Goal: Task Accomplishment & Management: Complete application form

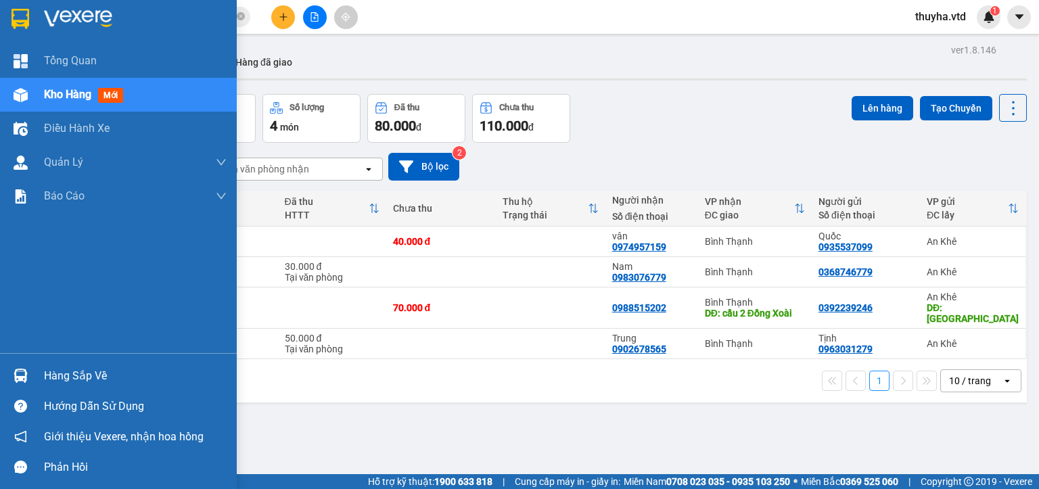
click at [28, 99] on div at bounding box center [21, 95] width 24 height 24
click at [26, 93] on img at bounding box center [21, 95] width 14 height 14
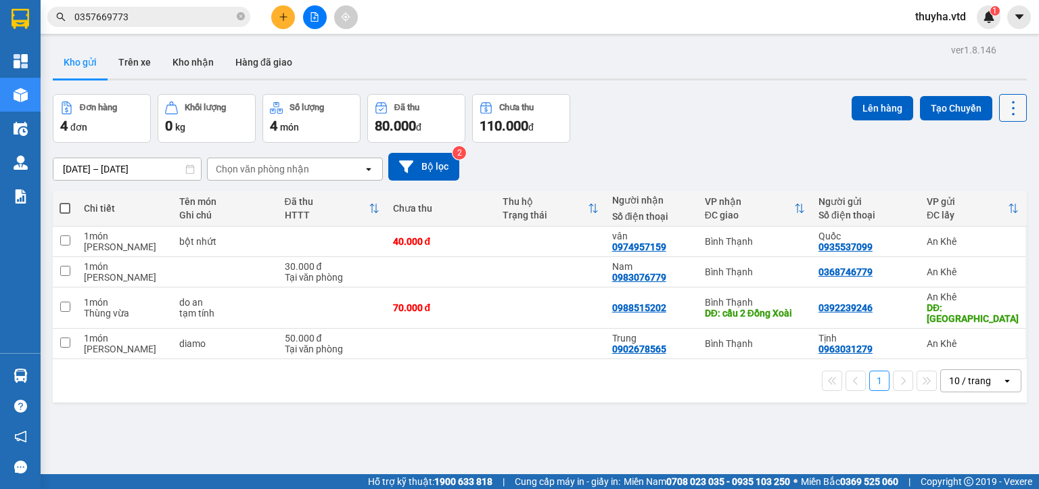
click at [1013, 108] on button at bounding box center [1013, 108] width 28 height 28
click at [965, 192] on span "Làm mới" at bounding box center [982, 193] width 37 height 14
click at [311, 26] on button at bounding box center [315, 17] width 24 height 24
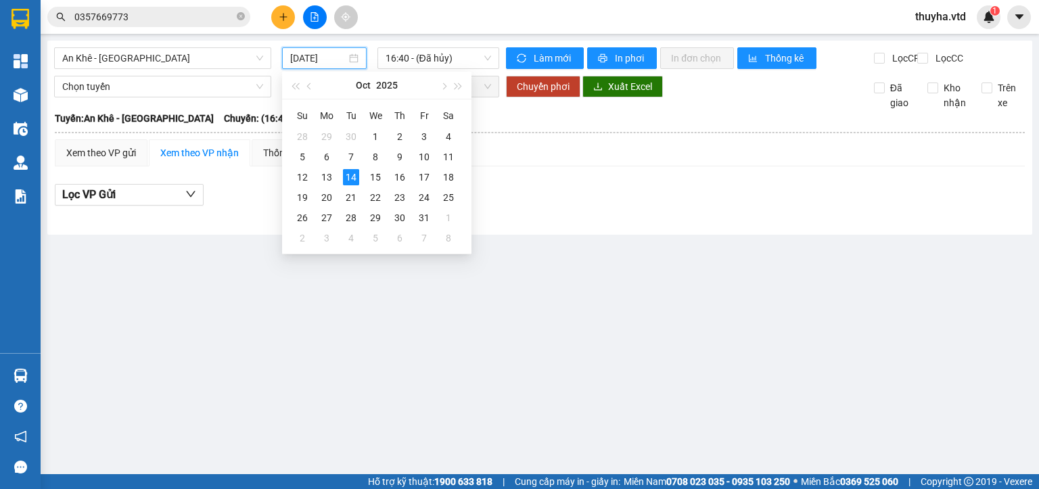
click at [306, 60] on input "[DATE]" at bounding box center [317, 58] width 55 height 15
click at [302, 176] on div "12" at bounding box center [302, 177] width 16 height 16
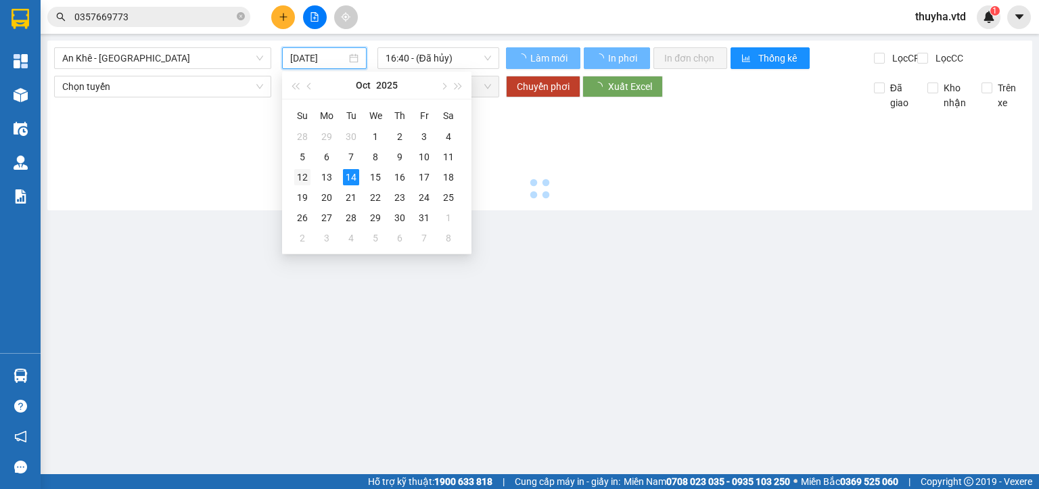
type input "[DATE]"
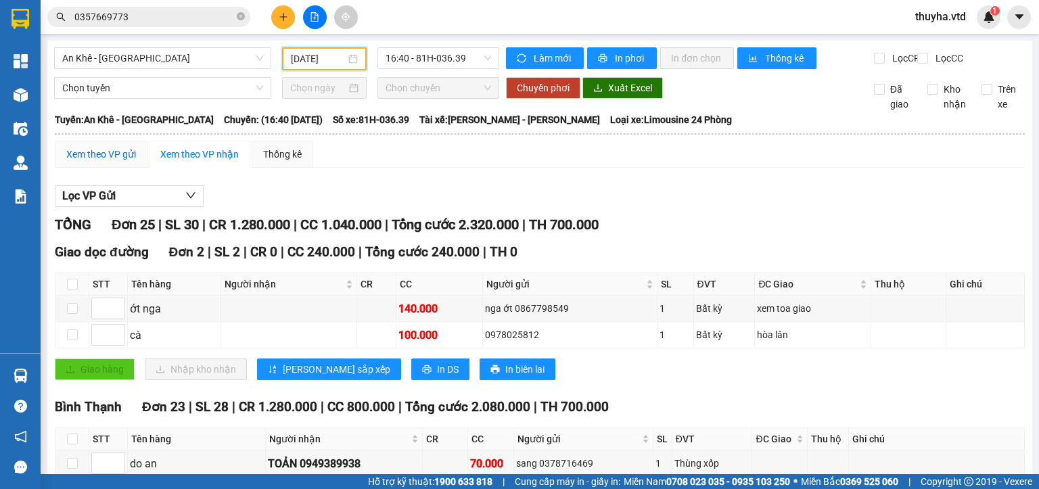
click at [97, 159] on div "Xem theo VP gửi" at bounding box center [101, 154] width 70 height 15
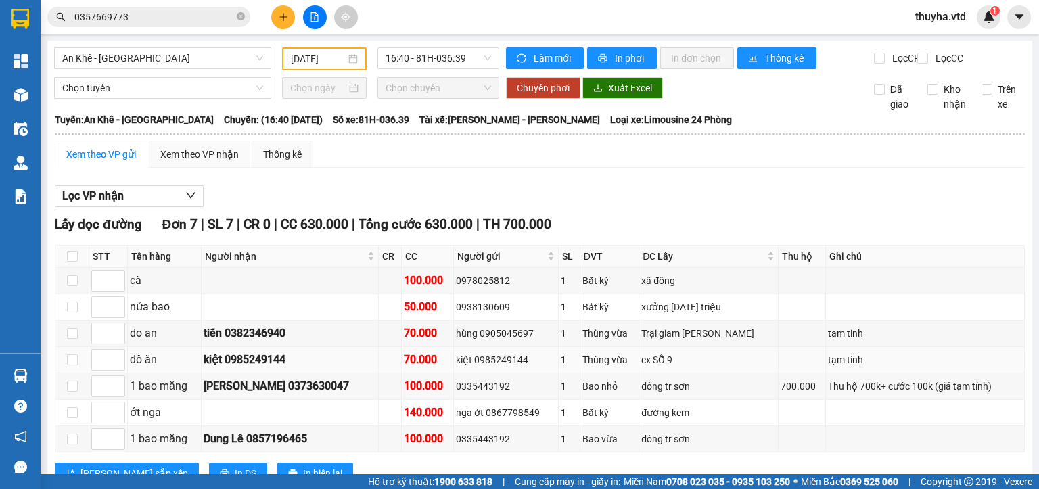
click at [496, 363] on div "kiệt 0985249144" at bounding box center [506, 359] width 100 height 15
copy div "0985249144"
click at [133, 20] on input "0357669773" at bounding box center [154, 16] width 160 height 15
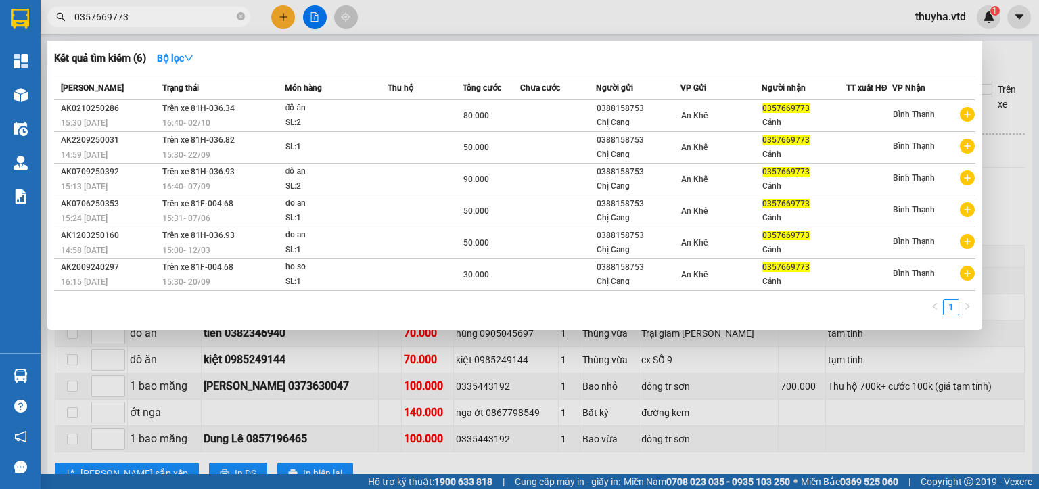
click at [133, 20] on input "0357669773" at bounding box center [154, 16] width 160 height 15
paste input "985249144"
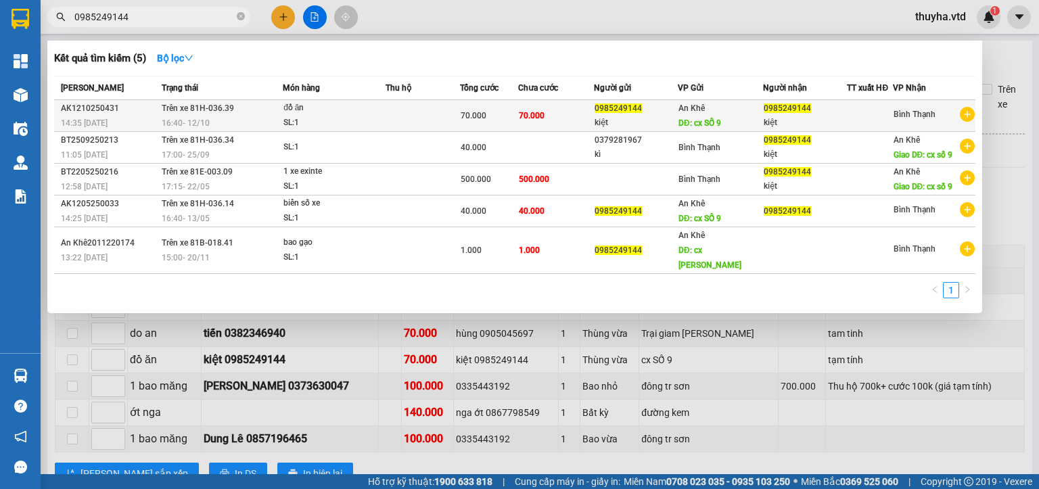
type input "0985249144"
click at [378, 105] on div "đồ ăn" at bounding box center [333, 108] width 101 height 15
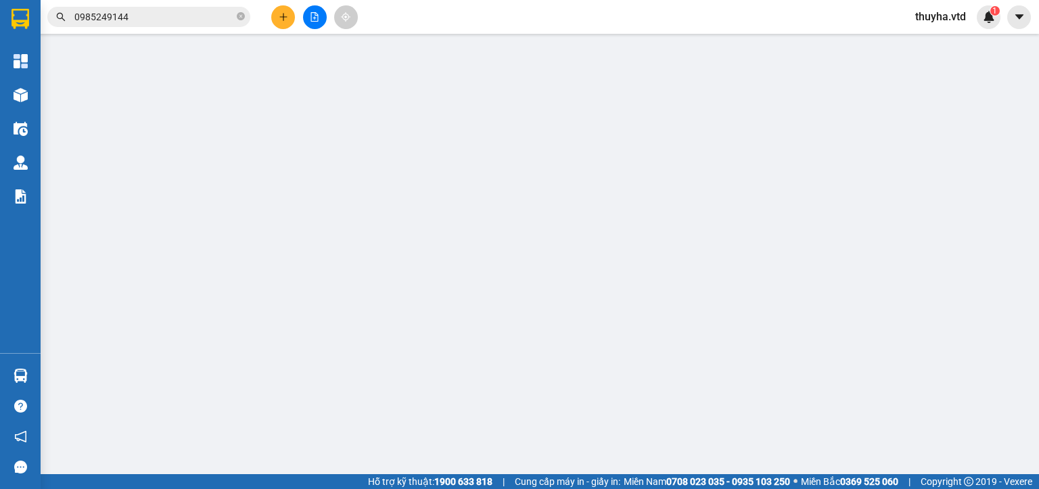
type input "0985249144"
type input "kiệt"
type input "cx SỐ 9"
type input "0985249144"
type input "kiệt"
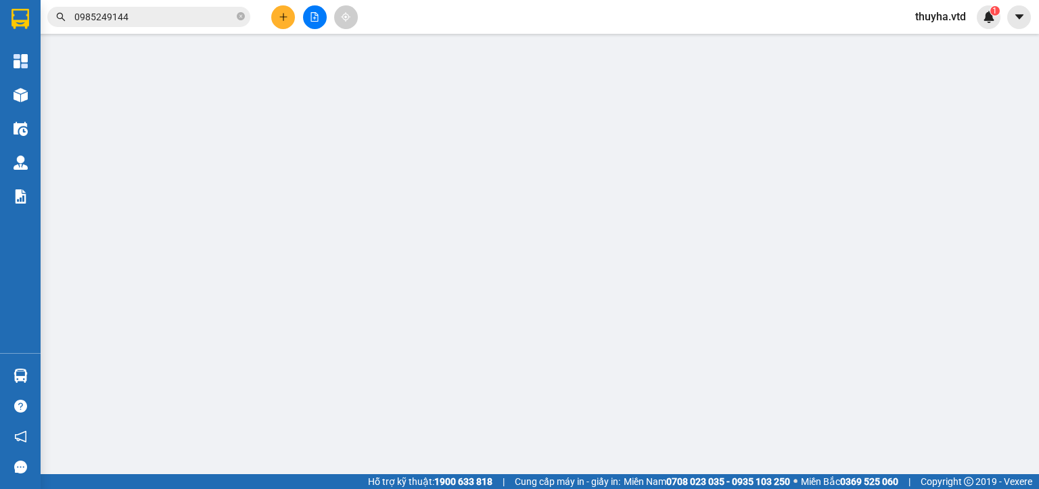
type input "70.000"
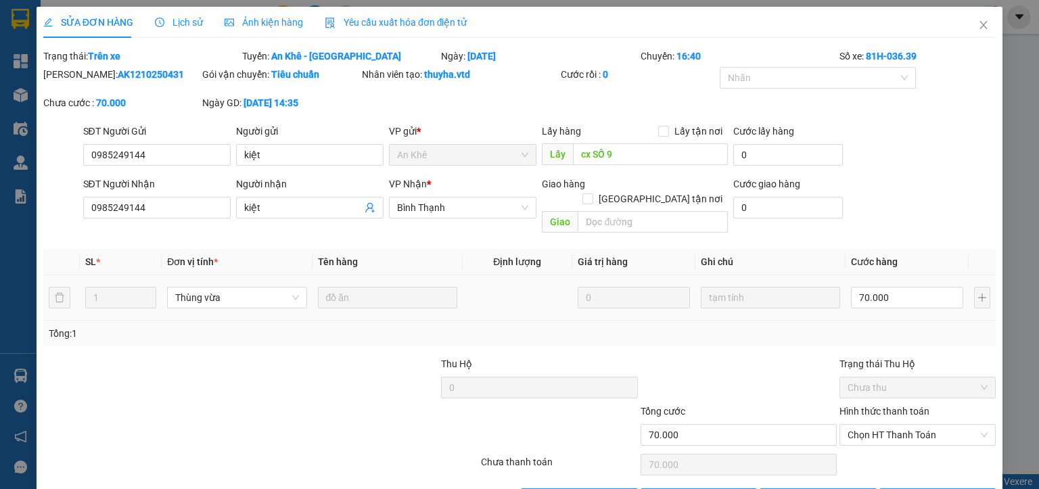
click at [890, 294] on div "70.000" at bounding box center [907, 297] width 112 height 27
click at [889, 291] on input "70.000" at bounding box center [907, 298] width 112 height 22
type input "6"
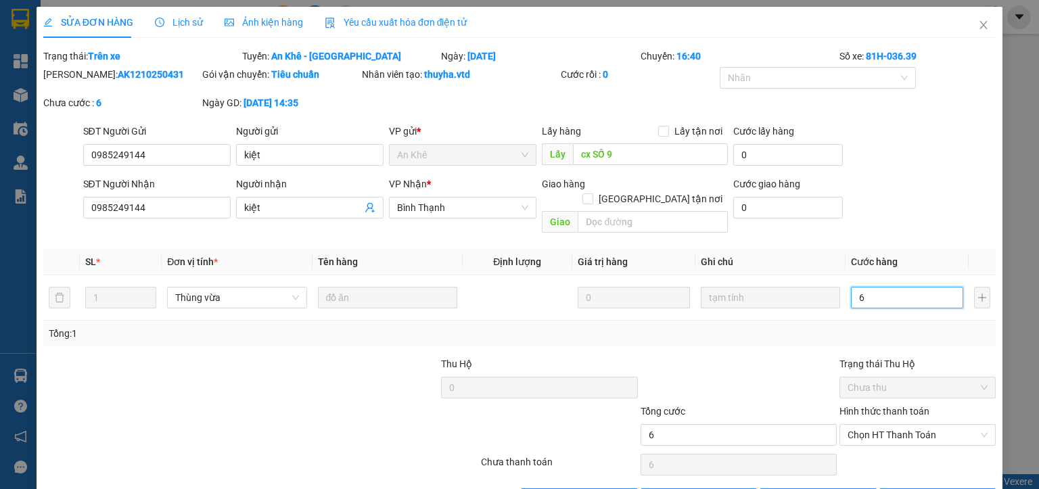
type input "60"
type input "600"
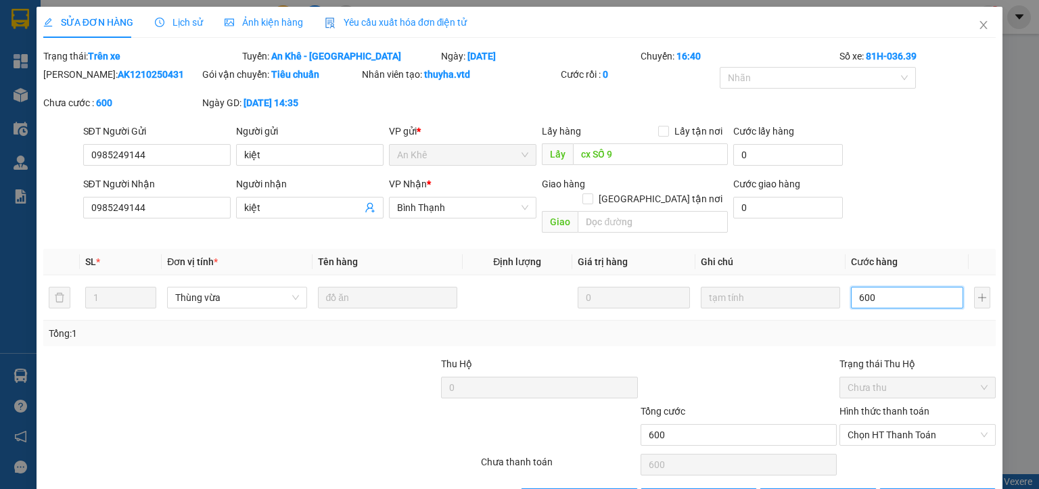
type input "6.000"
type input "60.000"
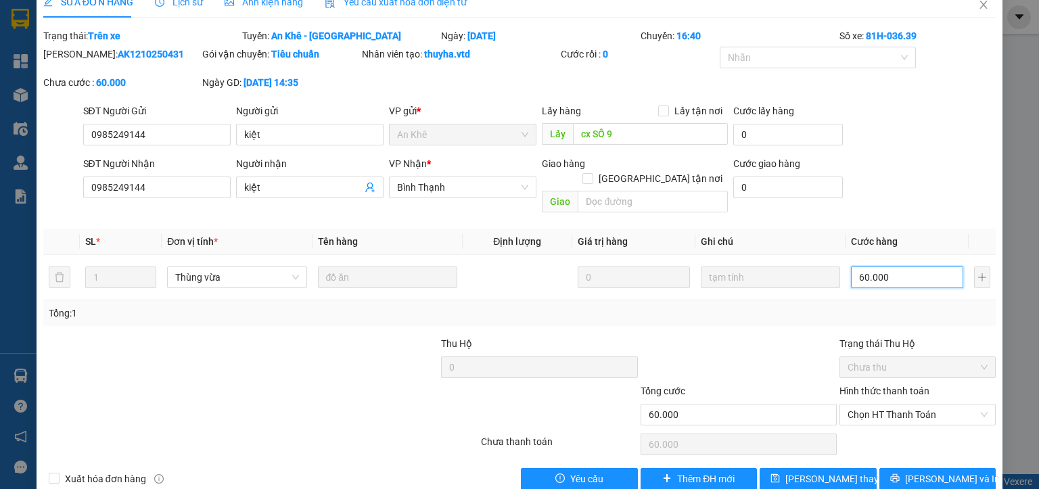
scroll to position [32, 0]
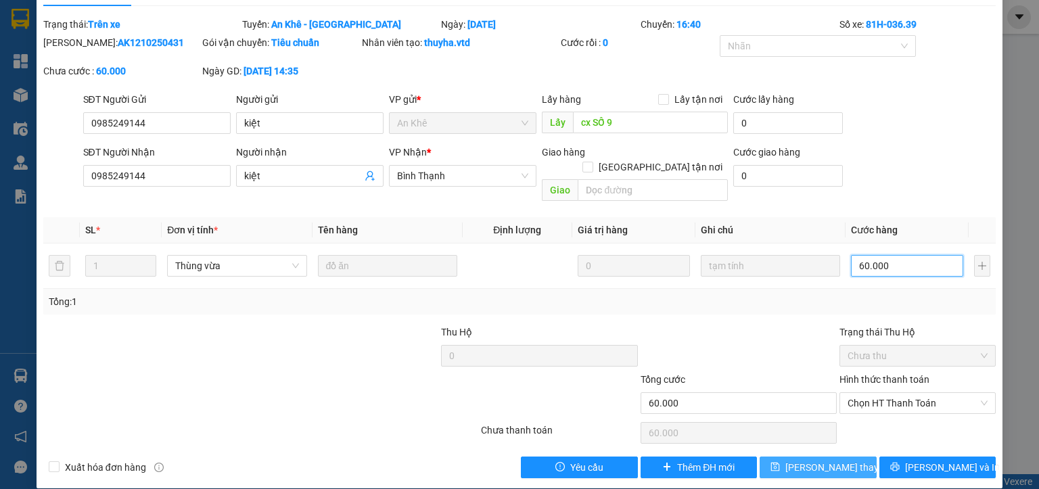
type input "60.000"
click at [816, 460] on span "[PERSON_NAME] thay đổi" at bounding box center [839, 467] width 108 height 15
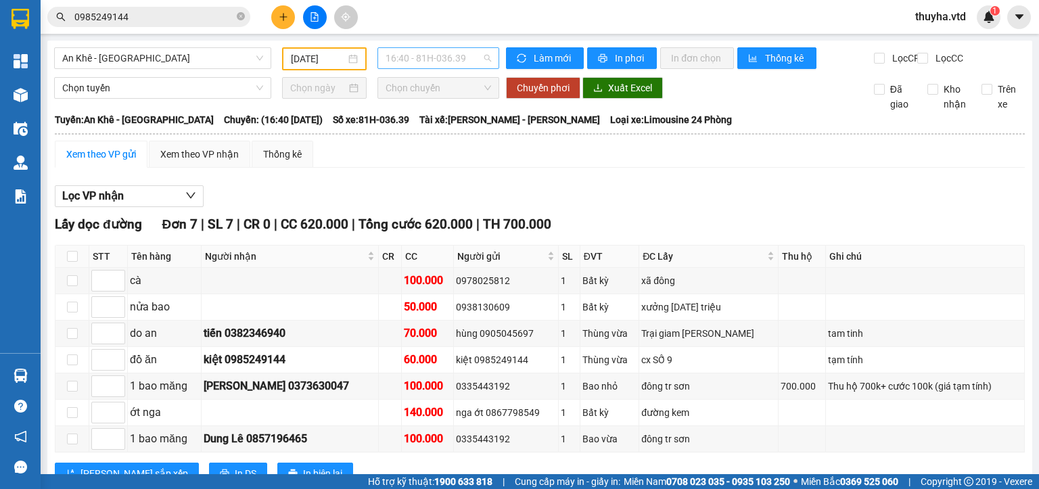
click at [440, 58] on span "16:40 - 81H-036.39" at bounding box center [439, 58] width 106 height 20
click at [429, 200] on div "Lọc VP nhận" at bounding box center [540, 196] width 970 height 22
click at [328, 57] on input "[DATE]" at bounding box center [318, 58] width 54 height 15
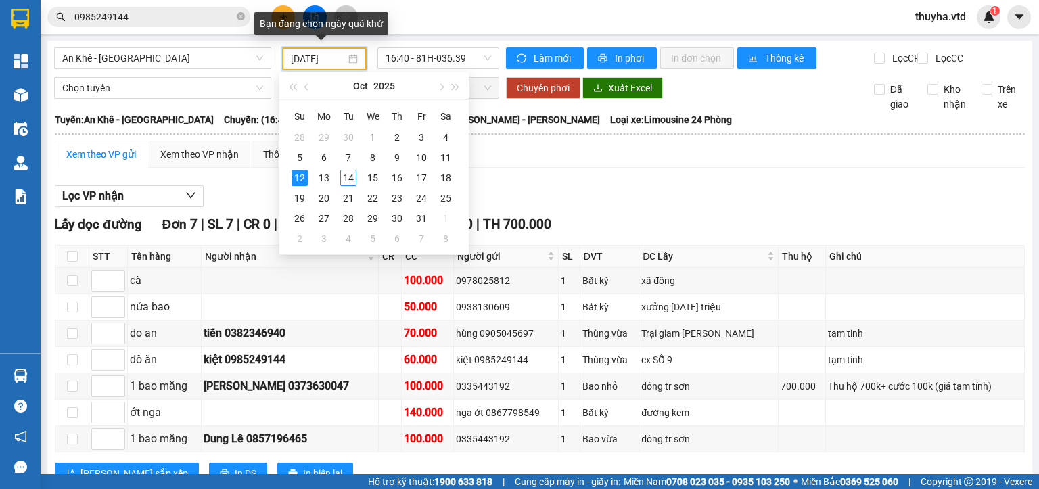
type input "[DATE]"
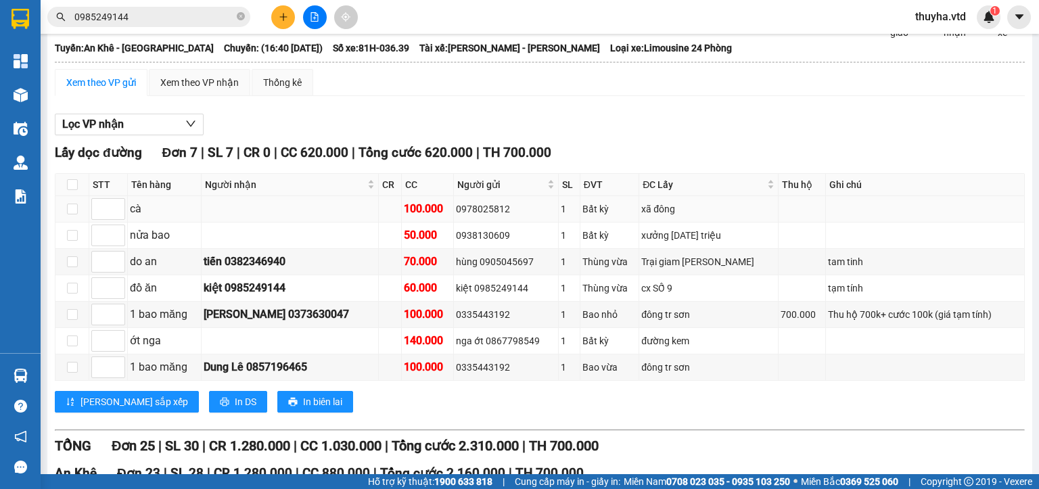
scroll to position [135, 0]
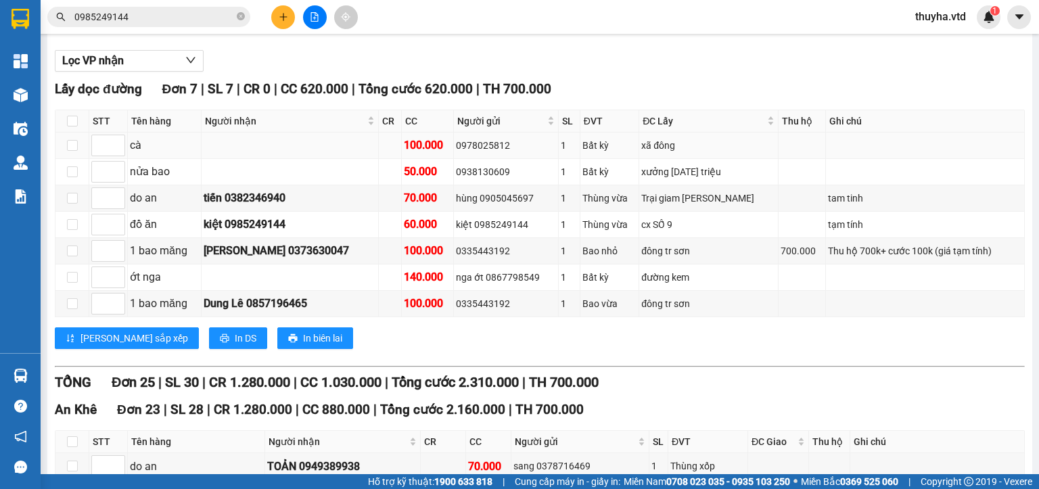
click at [456, 153] on div "0978025812" at bounding box center [506, 145] width 100 height 15
copy div "0978025812"
click at [152, 9] on input "0985249144" at bounding box center [154, 16] width 160 height 15
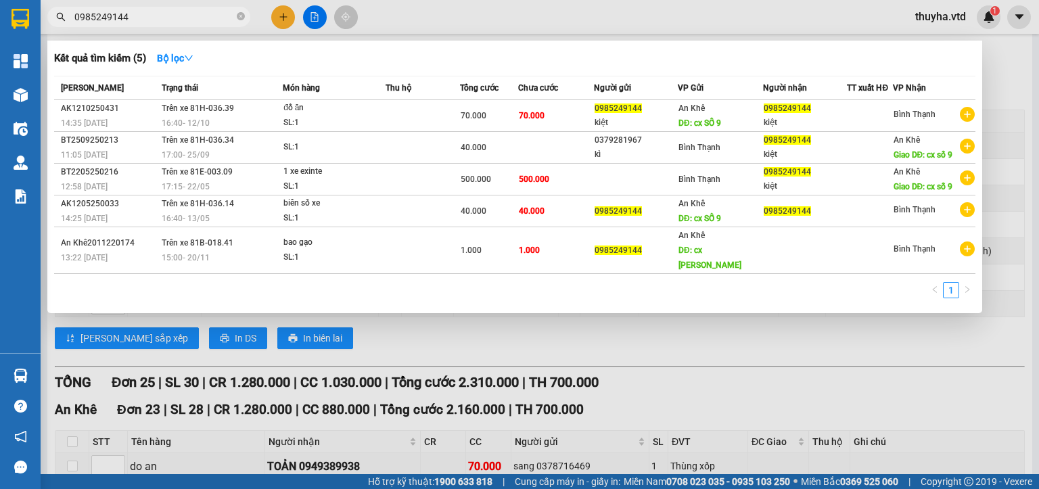
click at [152, 9] on input "0985249144" at bounding box center [154, 16] width 160 height 15
paste input "78025812"
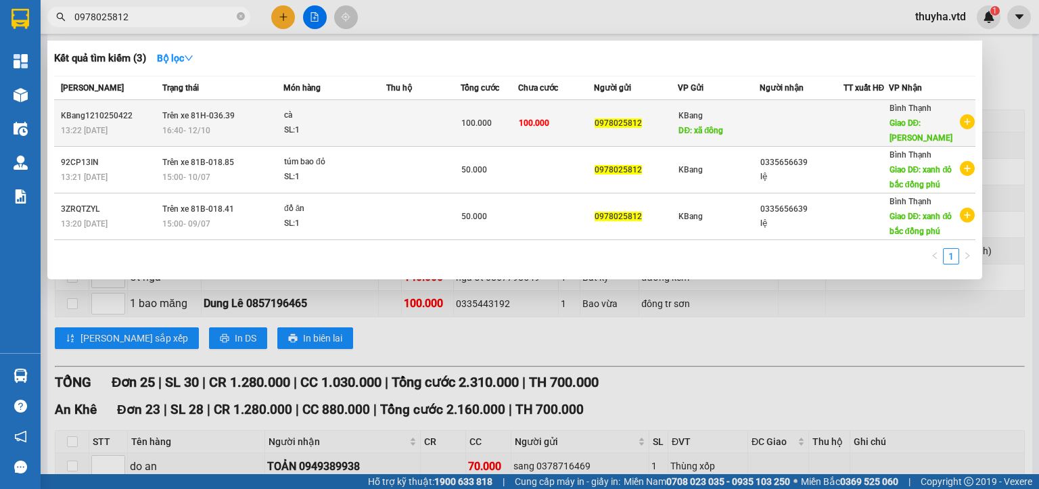
type input "0978025812"
click at [370, 123] on div "SL: 1" at bounding box center [334, 130] width 101 height 15
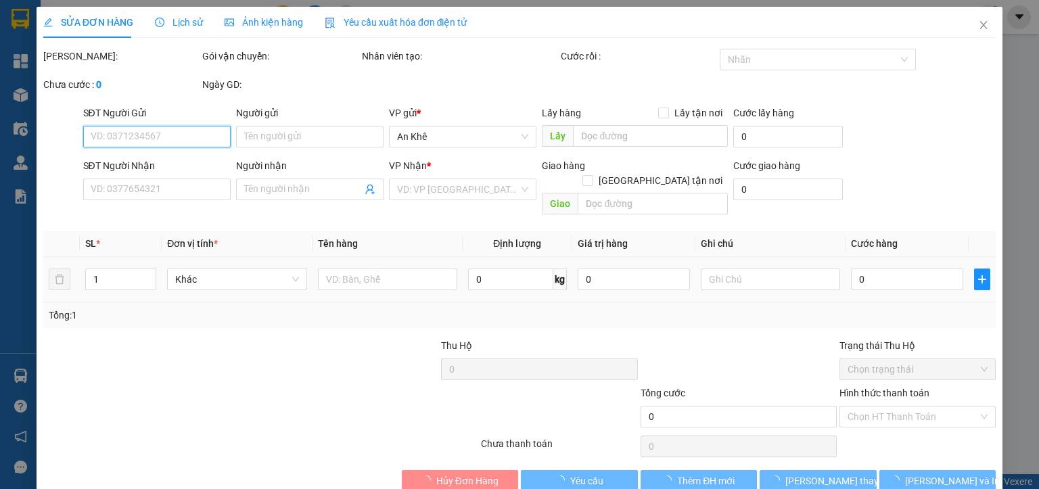
type input "0978025812"
type input "xã đông"
type input "hòa lân"
type input "100.000"
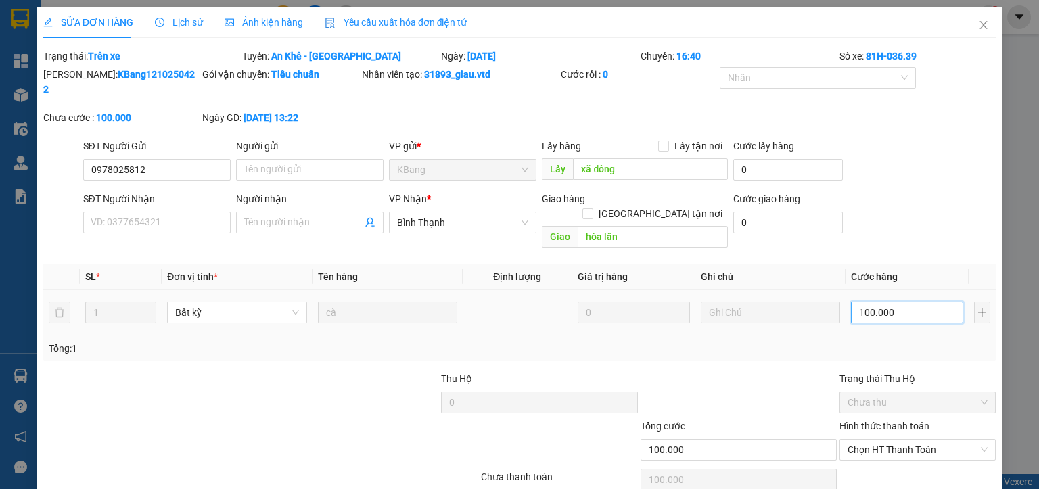
click at [870, 302] on input "100.000" at bounding box center [907, 313] width 112 height 22
type input "8"
type input "80"
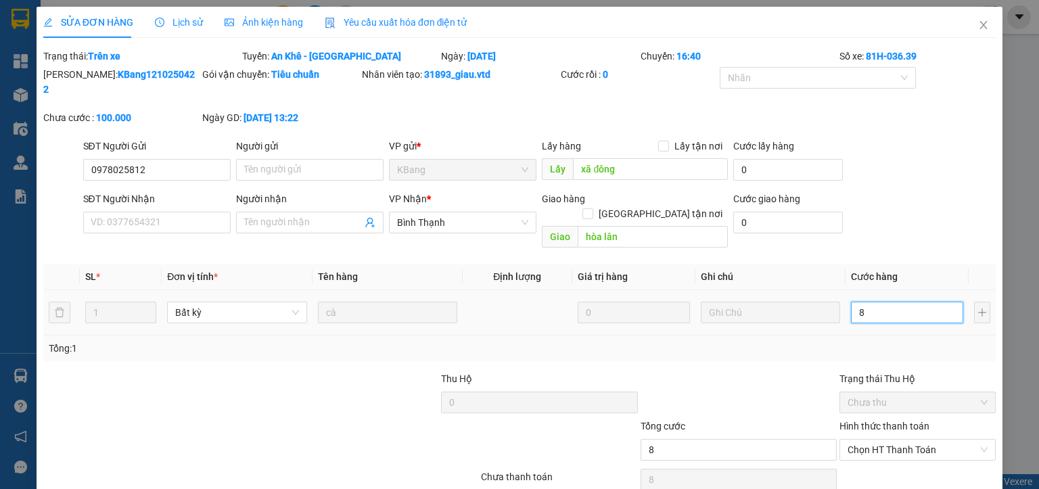
type input "80"
type input "800"
type input "8.000"
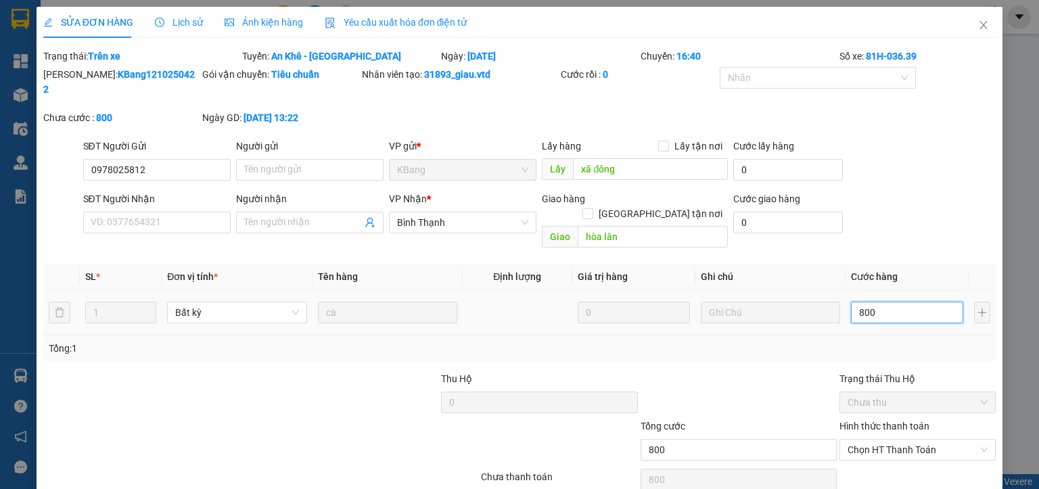
type input "8.000"
type input "80.000"
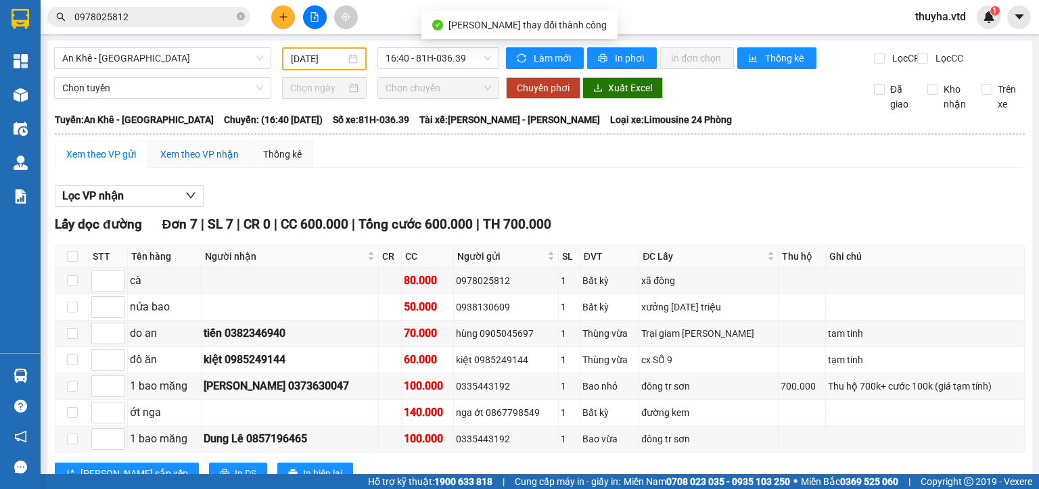
click at [193, 162] on div "Xem theo VP nhận" at bounding box center [199, 154] width 78 height 15
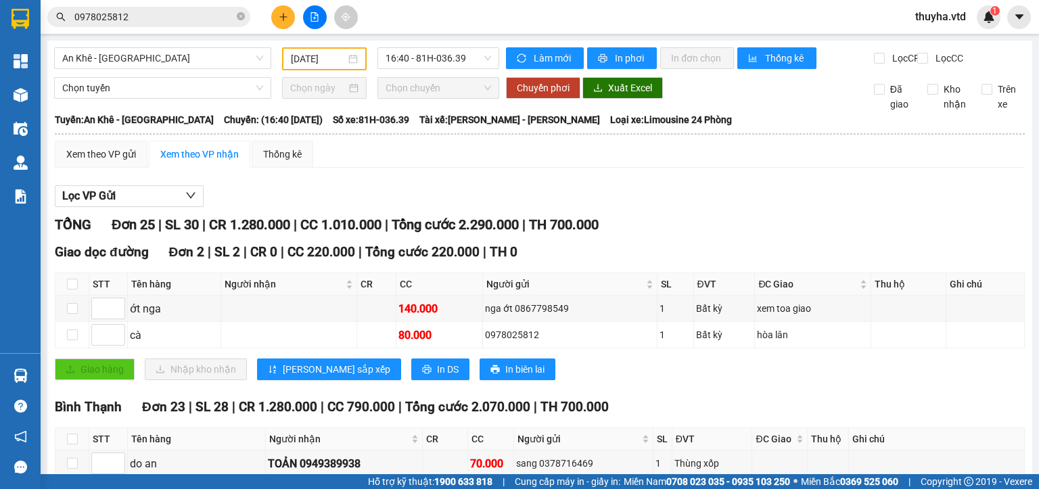
click at [303, 60] on input "[DATE]" at bounding box center [318, 58] width 54 height 15
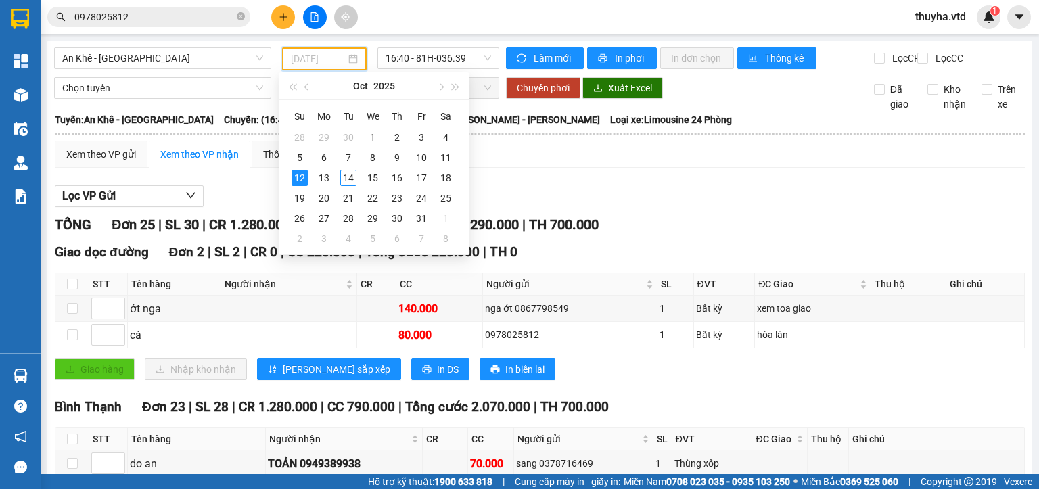
type input "[DATE]"
click at [603, 205] on div "Lọc VP Gửi" at bounding box center [540, 196] width 970 height 22
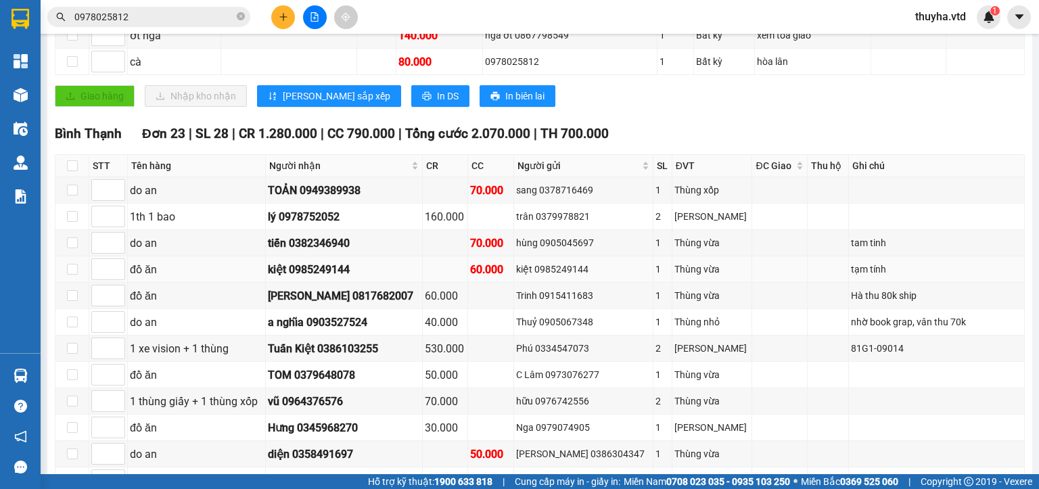
scroll to position [271, 0]
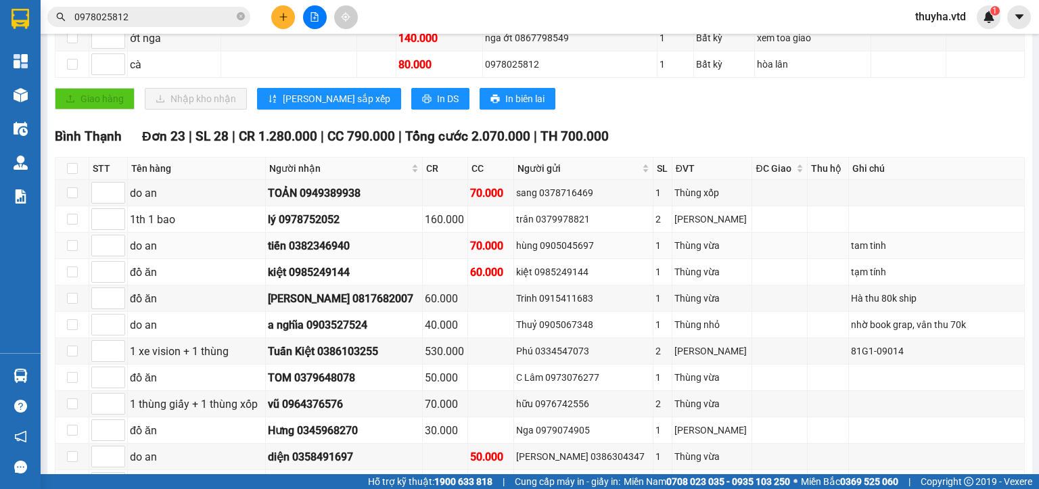
click at [582, 250] on div "hùng 0905045697" at bounding box center [583, 245] width 134 height 15
copy div "0905045697"
click at [207, 2] on div "Kết quả tìm kiếm ( 3 ) Bộ lọc Mã ĐH Trạng thái Món hàng Thu hộ Tổng cước Chưa c…" at bounding box center [519, 17] width 1039 height 34
drag, startPoint x: 207, startPoint y: 2, endPoint x: 191, endPoint y: 18, distance: 22.0
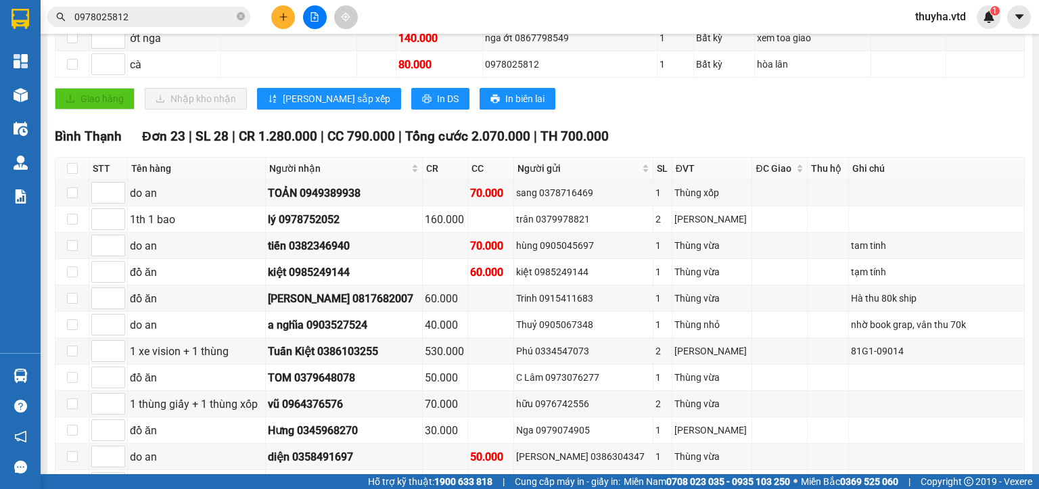
click at [204, 4] on div "Kết quả tìm kiếm ( 3 ) Bộ lọc Mã ĐH Trạng thái Món hàng Thu hộ Tổng cước Chưa c…" at bounding box center [519, 17] width 1039 height 34
click at [191, 18] on input "0978025812" at bounding box center [154, 16] width 160 height 15
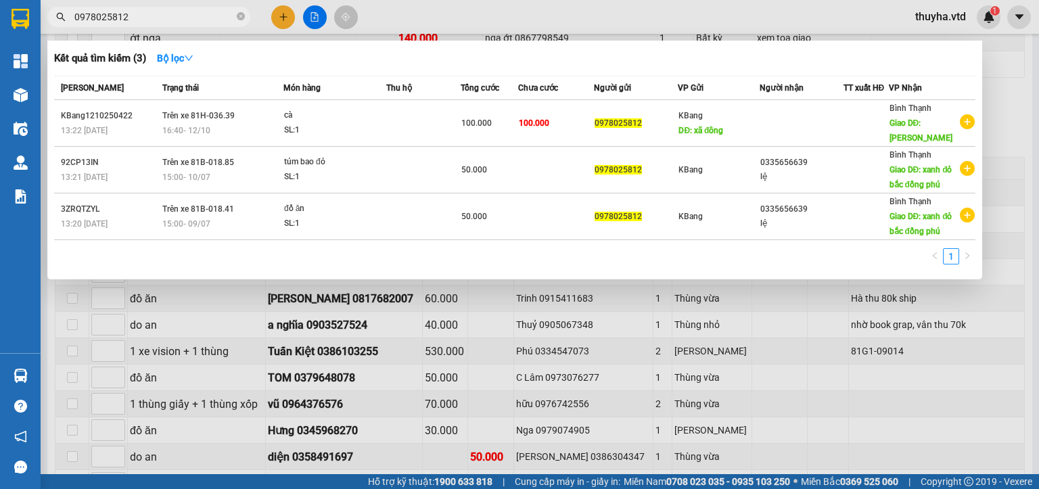
click at [191, 18] on input "0978025812" at bounding box center [154, 16] width 160 height 15
paste input "05045697"
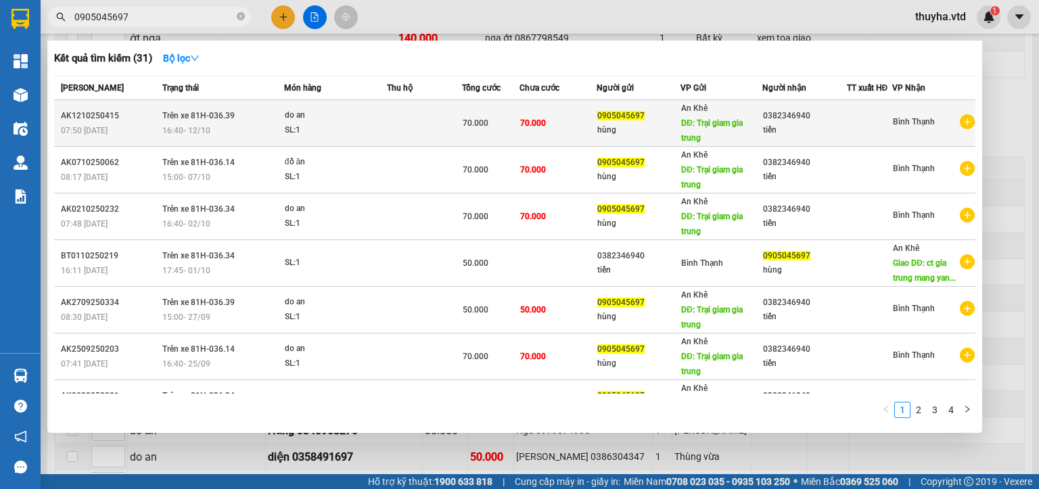
type input "0905045697"
click at [442, 125] on td at bounding box center [424, 123] width 75 height 47
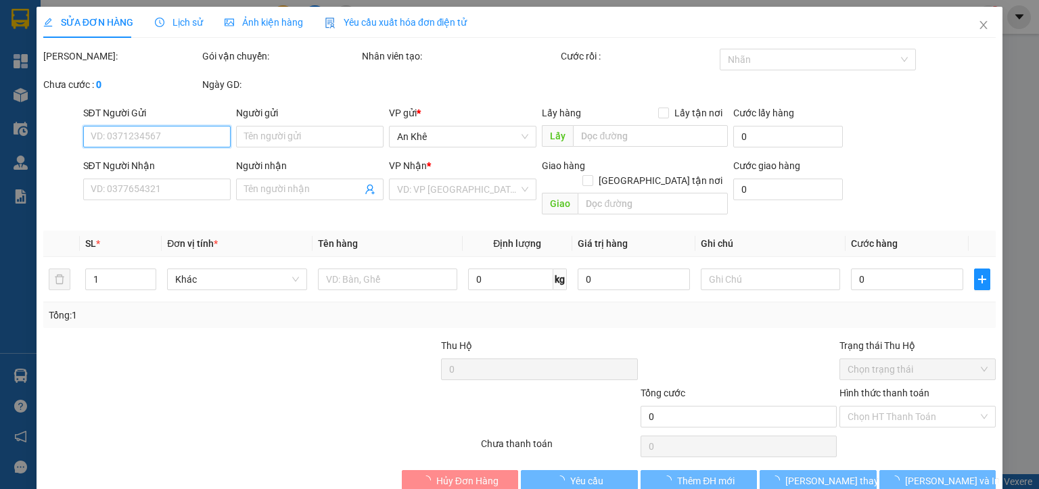
type input "0905045697"
type input "hùng"
type input "Trại giam gia trung"
type input "0382346940"
type input "tiến"
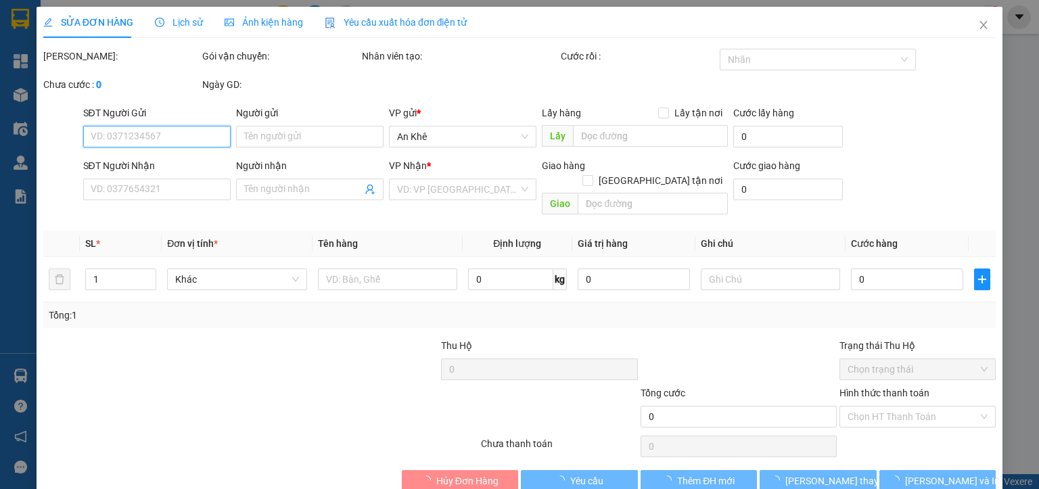
type input "70.000"
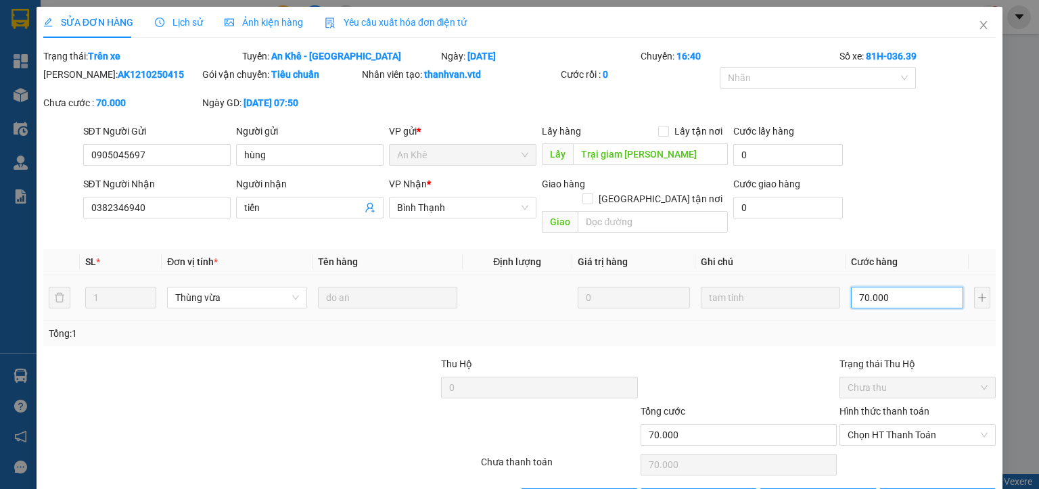
click at [875, 287] on input "70.000" at bounding box center [907, 298] width 112 height 22
type input "6"
type input "60"
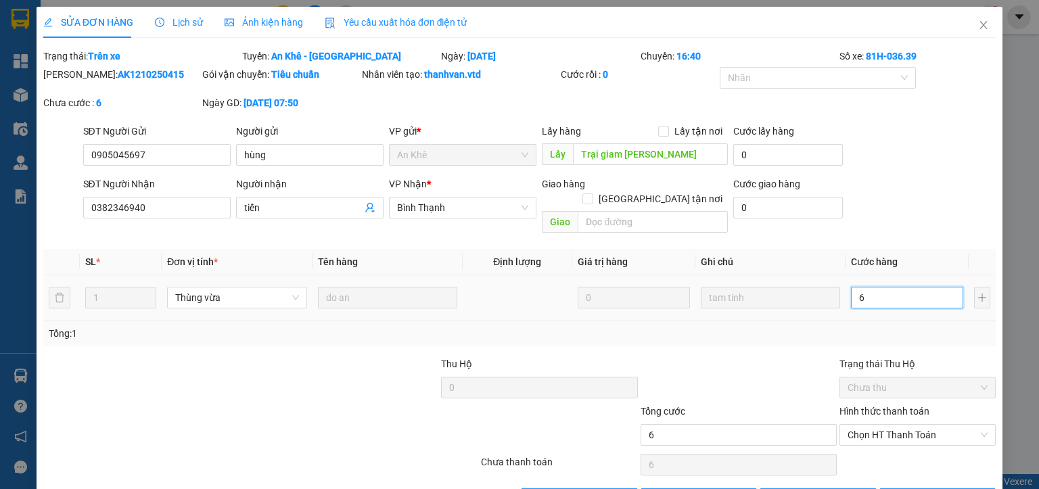
type input "60"
type input "600"
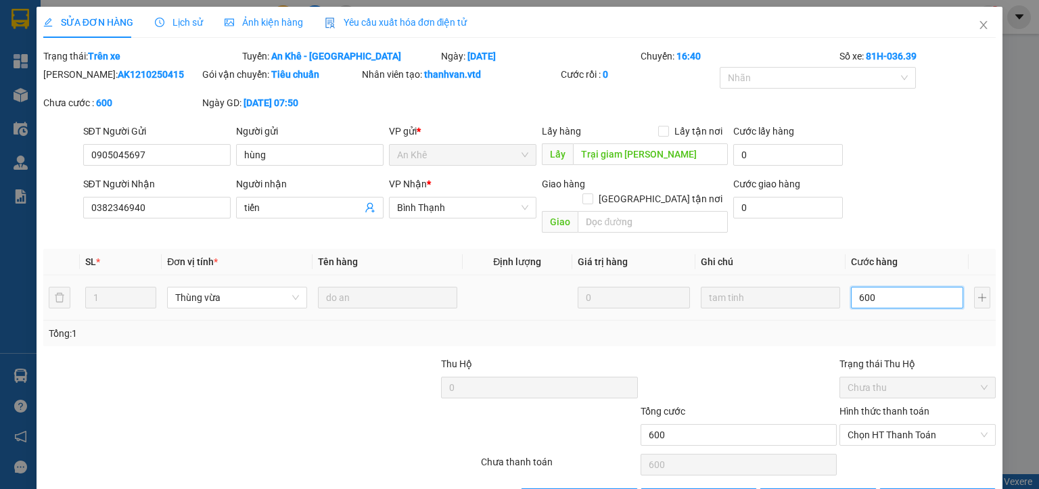
type input "6.000"
type input "60.000"
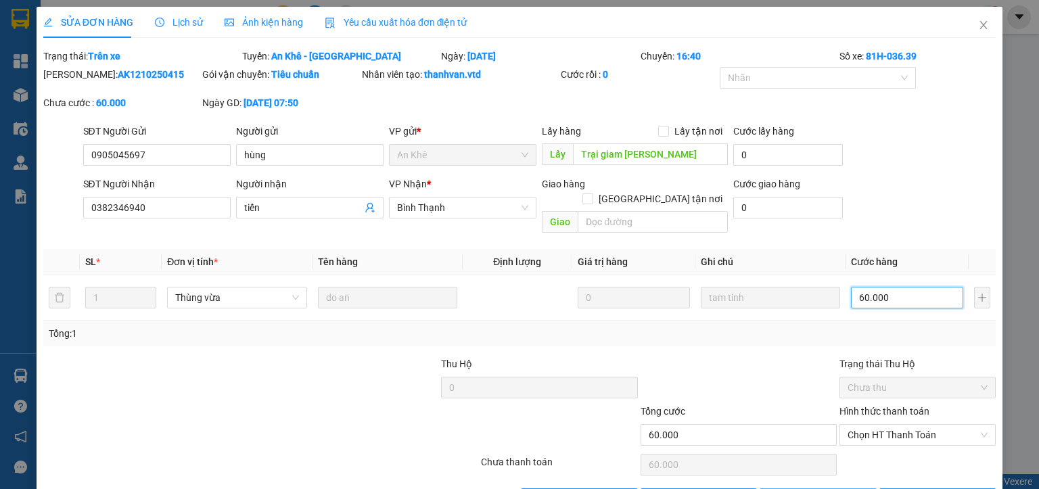
type input "60.000"
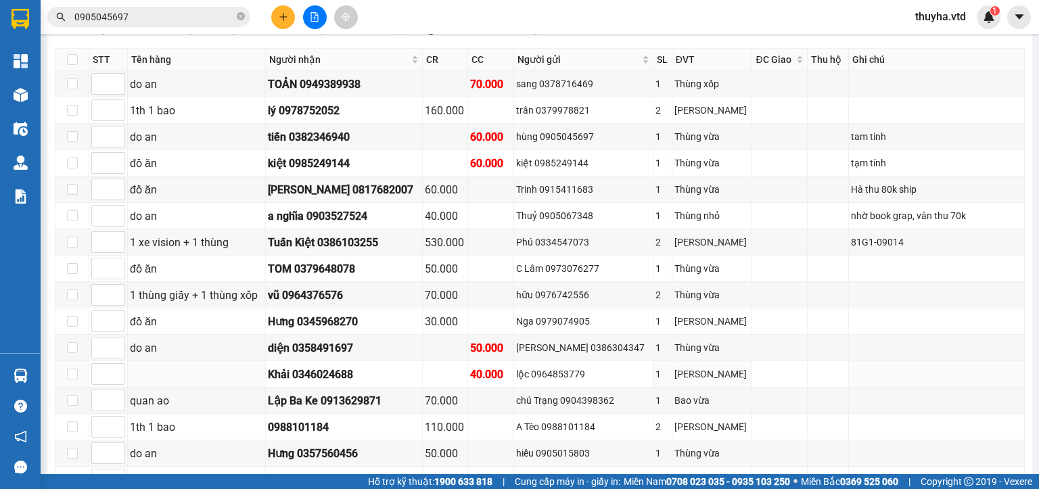
scroll to position [43, 0]
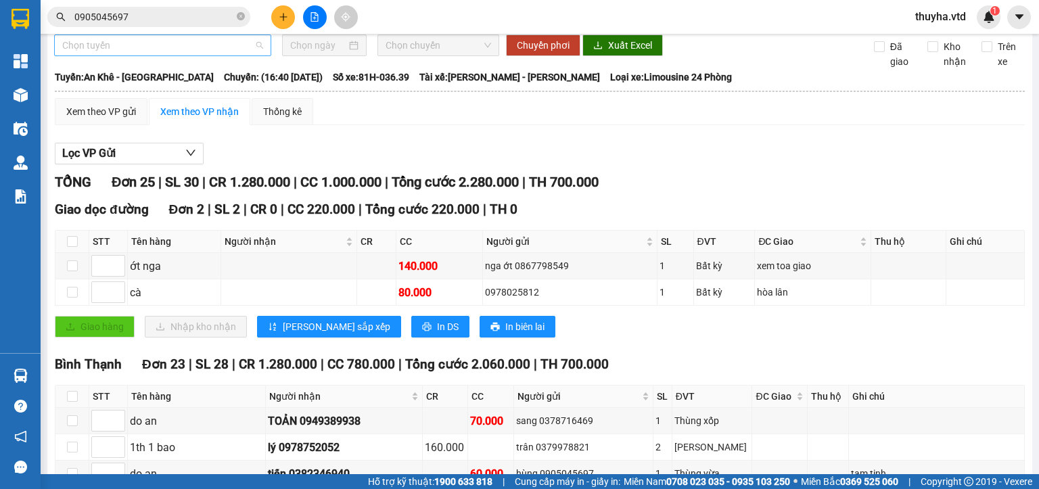
click at [98, 56] on div "Chọn tuyến" at bounding box center [162, 45] width 217 height 22
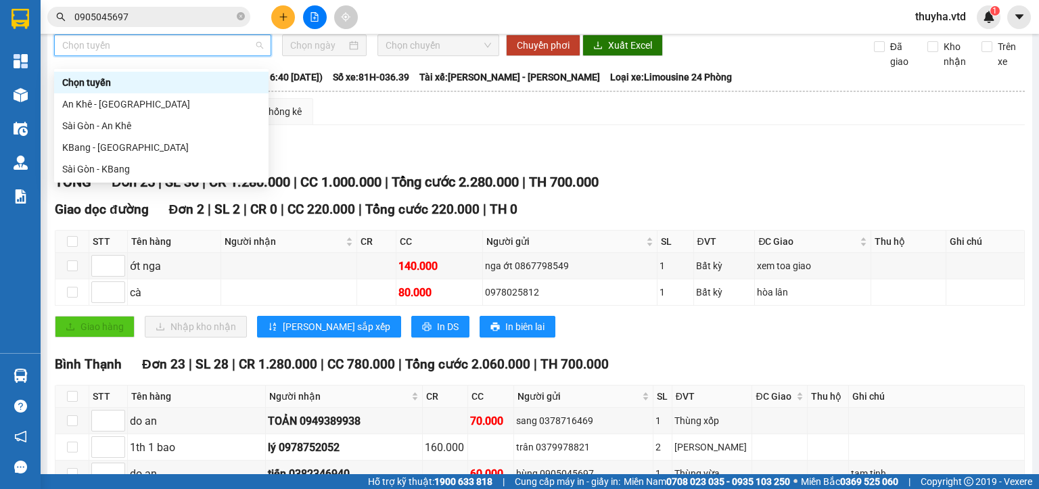
click at [95, 53] on span "Chọn tuyến" at bounding box center [162, 45] width 201 height 20
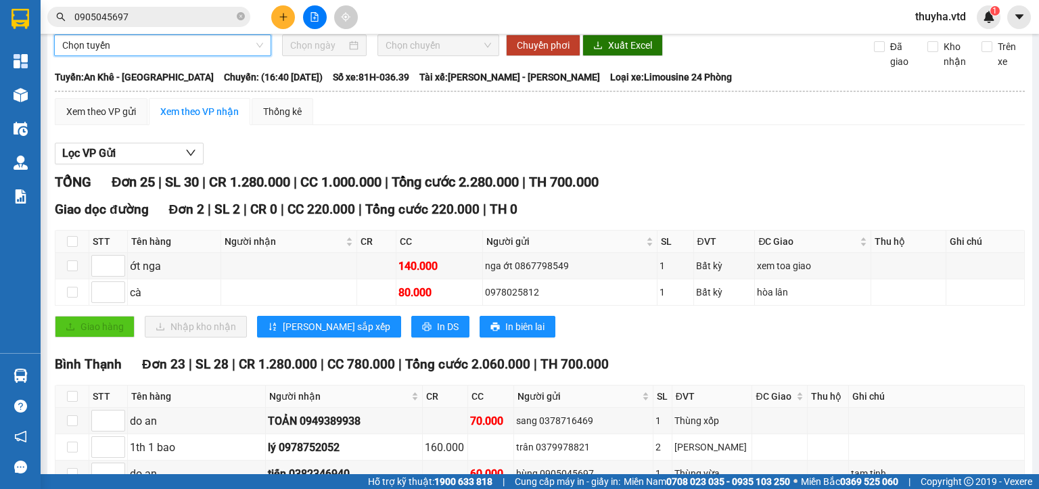
click at [79, 55] on span "Chọn tuyến" at bounding box center [162, 45] width 201 height 20
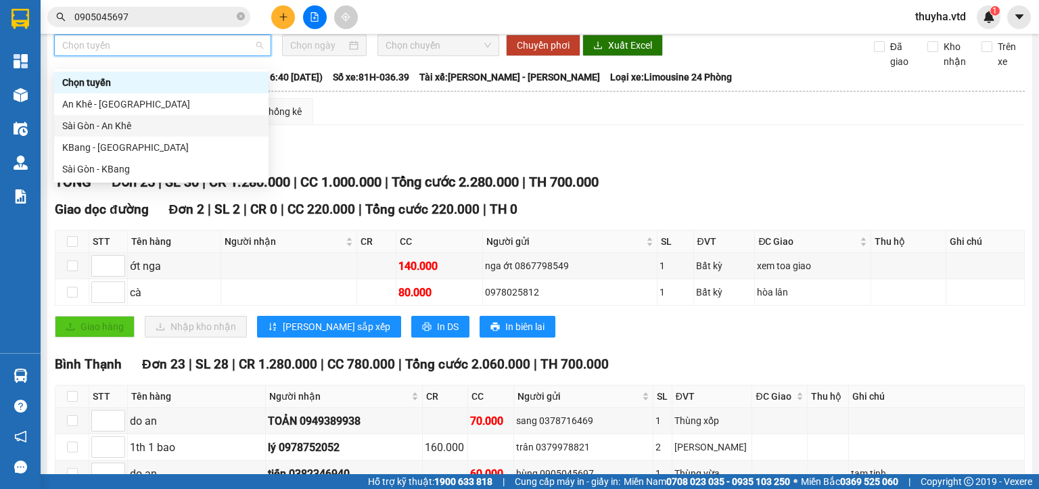
click at [104, 129] on div "Sài Gòn - An Khê" at bounding box center [161, 125] width 198 height 15
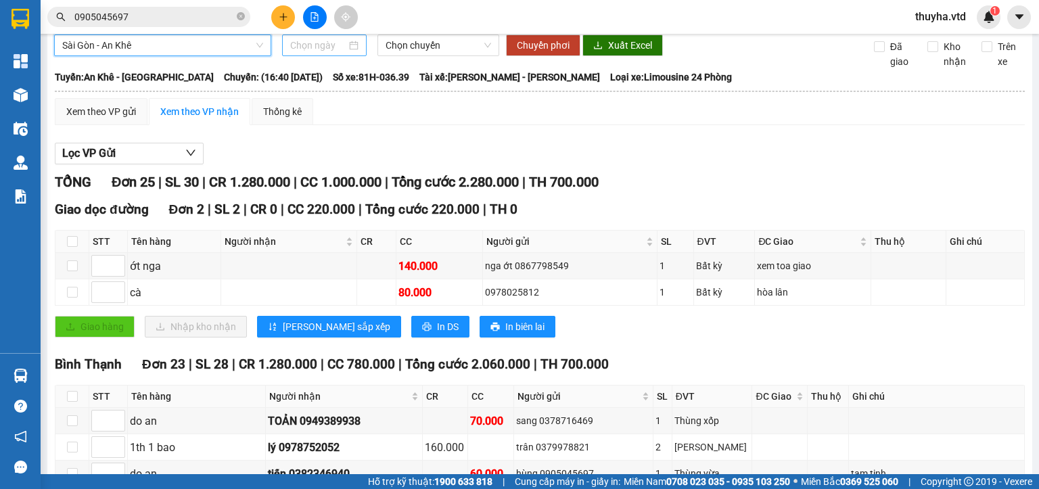
click at [299, 53] on input at bounding box center [317, 45] width 55 height 15
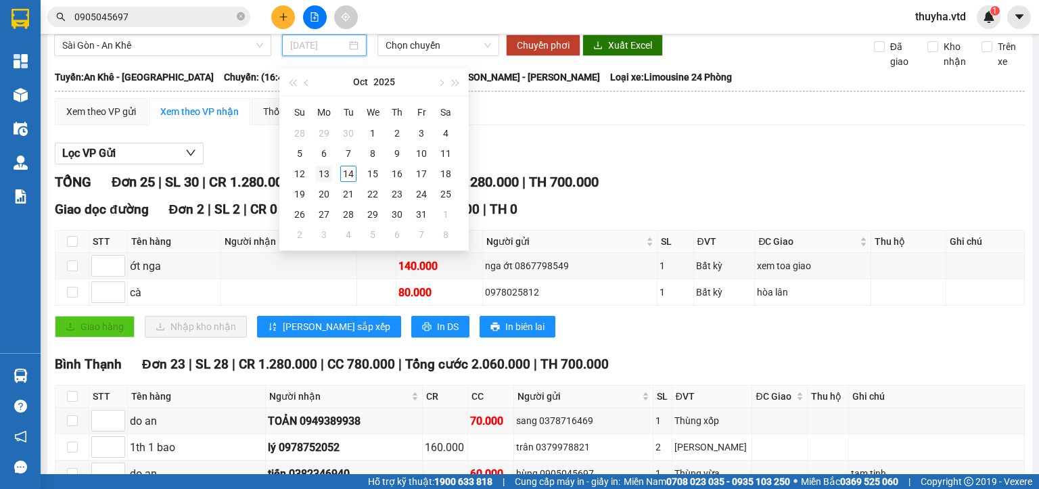
type input "[DATE]"
click at [322, 174] on div "13" at bounding box center [324, 174] width 16 height 16
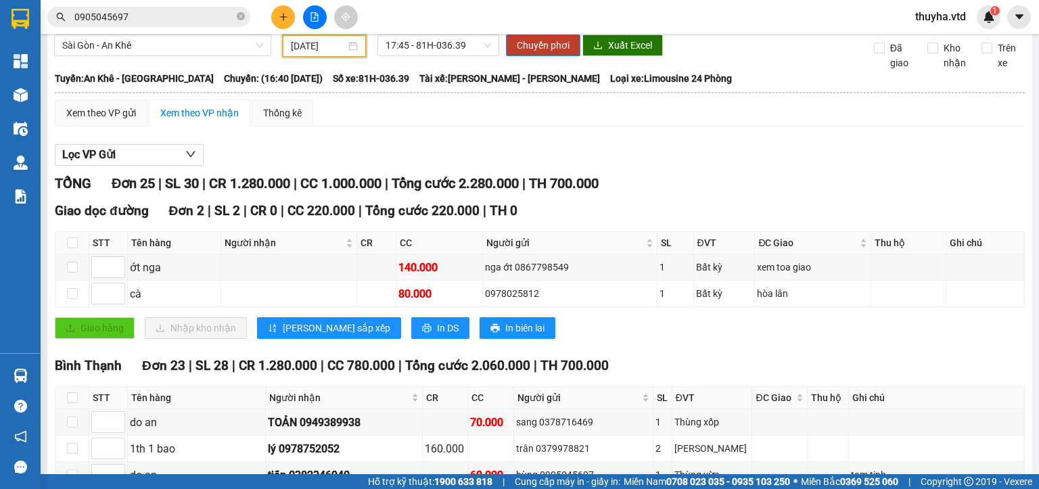
click at [319, 48] on input "[DATE]" at bounding box center [318, 46] width 54 height 15
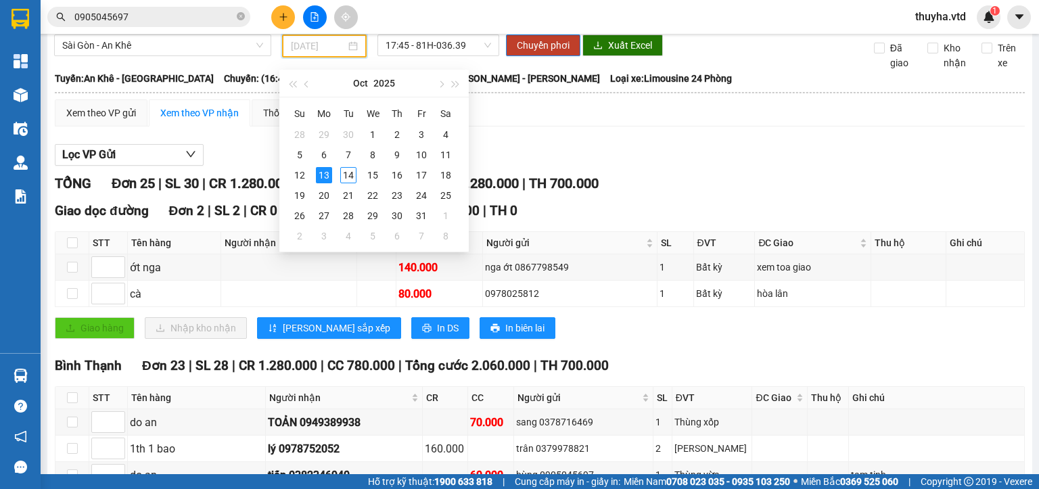
type input "[DATE]"
click at [318, 175] on div "13" at bounding box center [324, 175] width 16 height 16
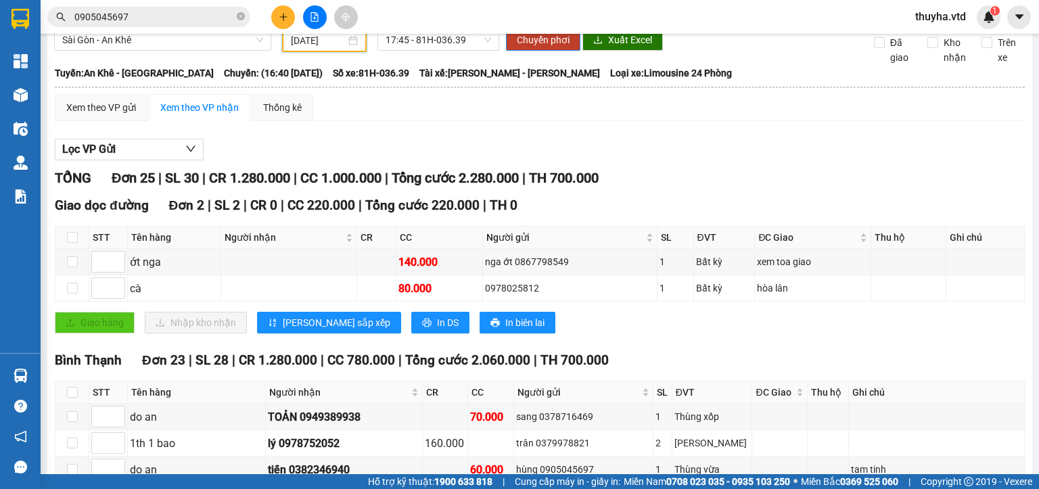
scroll to position [0, 0]
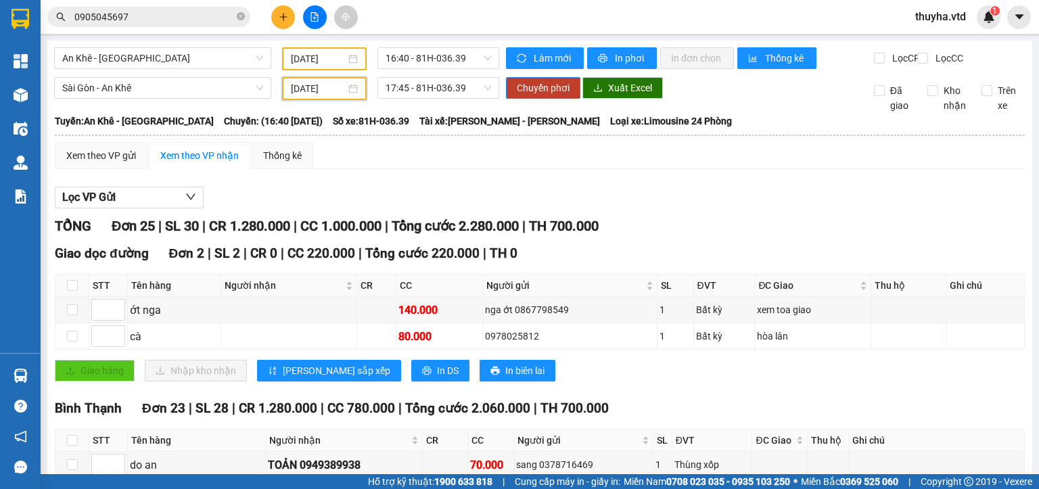
click at [400, 169] on div "Xem theo VP gửi Xem theo VP nhận Thống kê" at bounding box center [540, 155] width 970 height 27
click at [313, 14] on icon "file-add" at bounding box center [314, 16] width 9 height 9
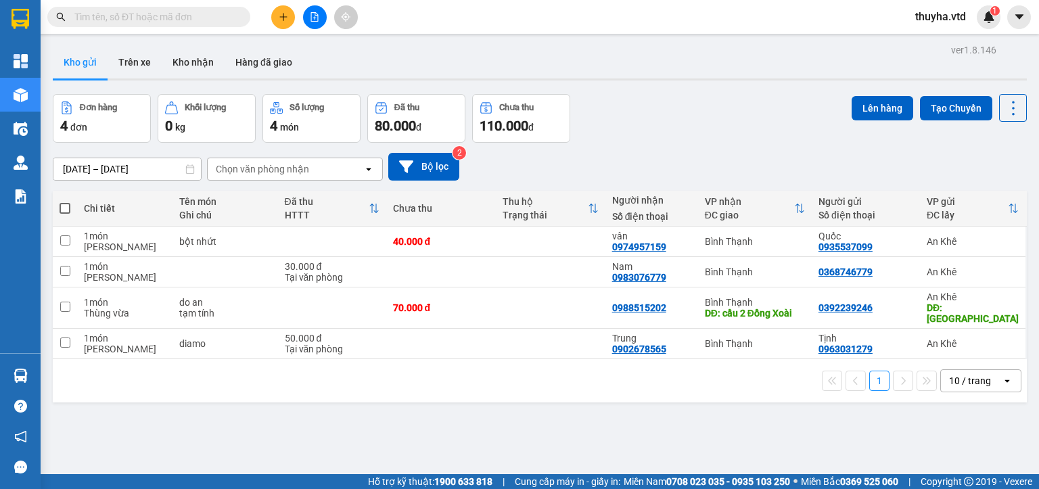
click at [310, 20] on icon "file-add" at bounding box center [314, 16] width 9 height 9
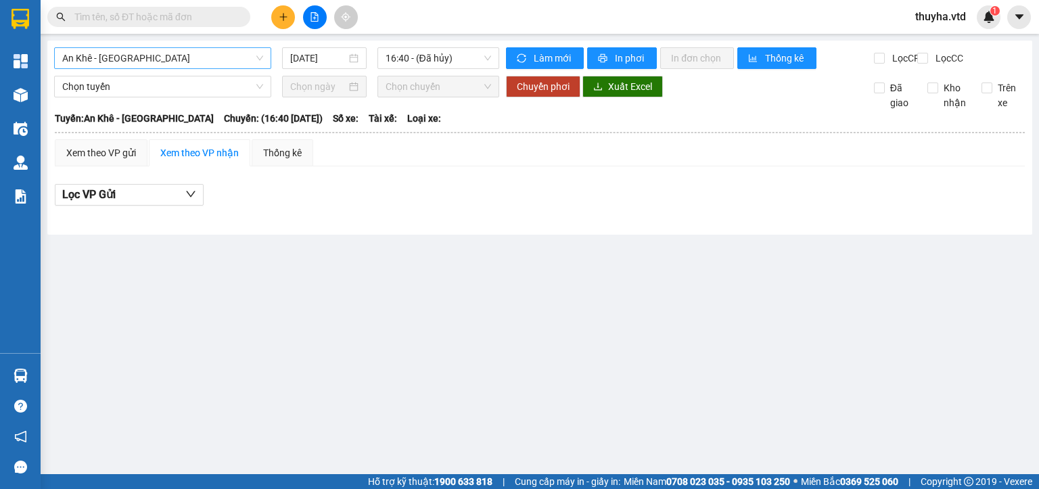
click at [114, 58] on span "An Khê - [GEOGRAPHIC_DATA]" at bounding box center [162, 58] width 201 height 20
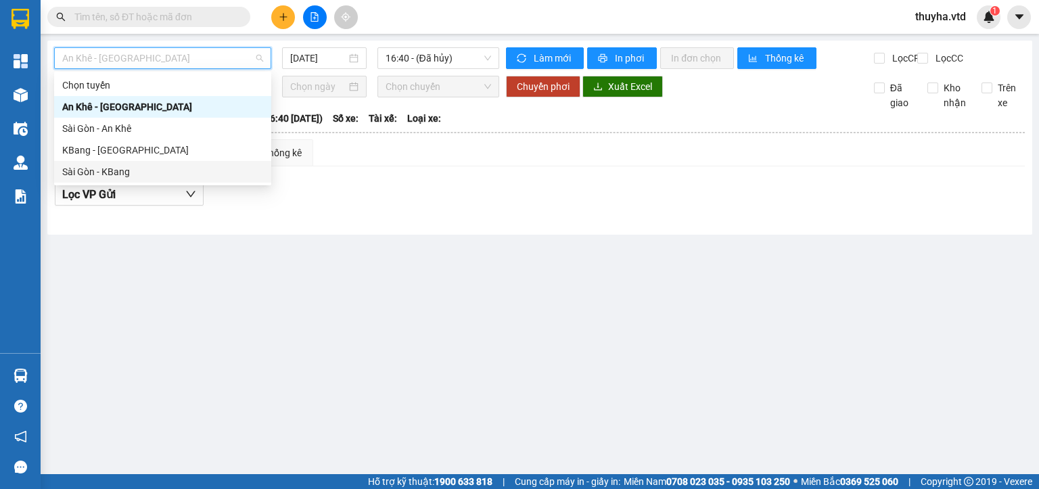
click at [91, 169] on div "Sài Gòn - KBang" at bounding box center [162, 171] width 201 height 15
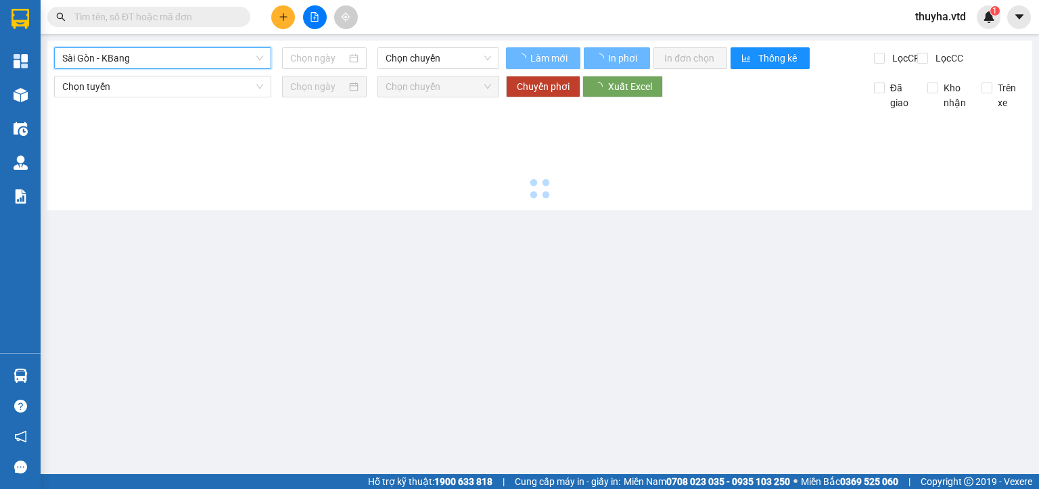
type input "[DATE]"
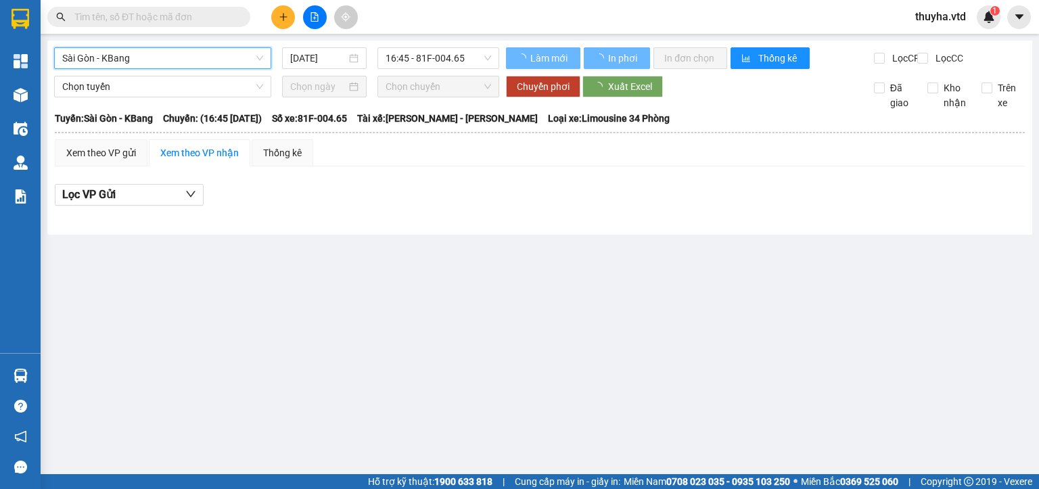
click at [134, 56] on span "Sài Gòn - KBang" at bounding box center [162, 58] width 201 height 20
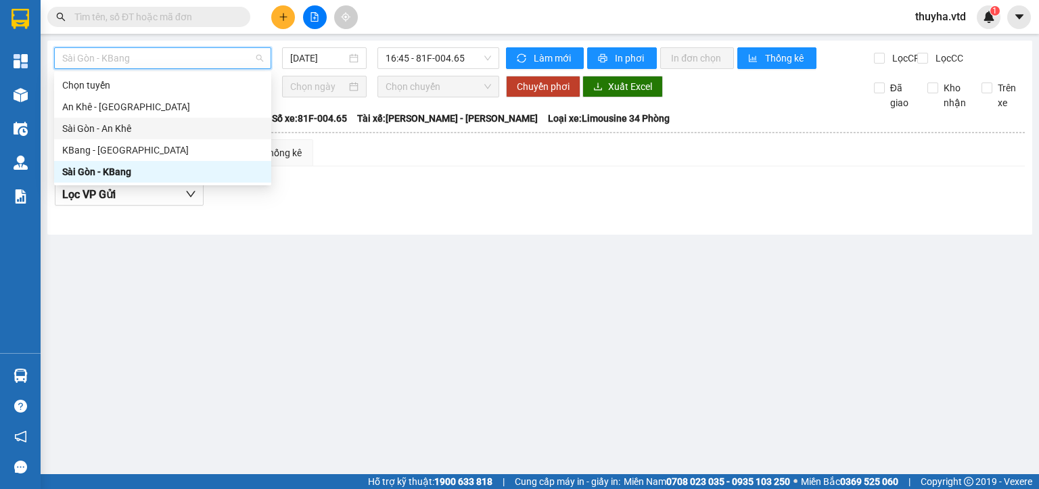
click at [105, 131] on div "Sài Gòn - An Khê" at bounding box center [162, 128] width 201 height 15
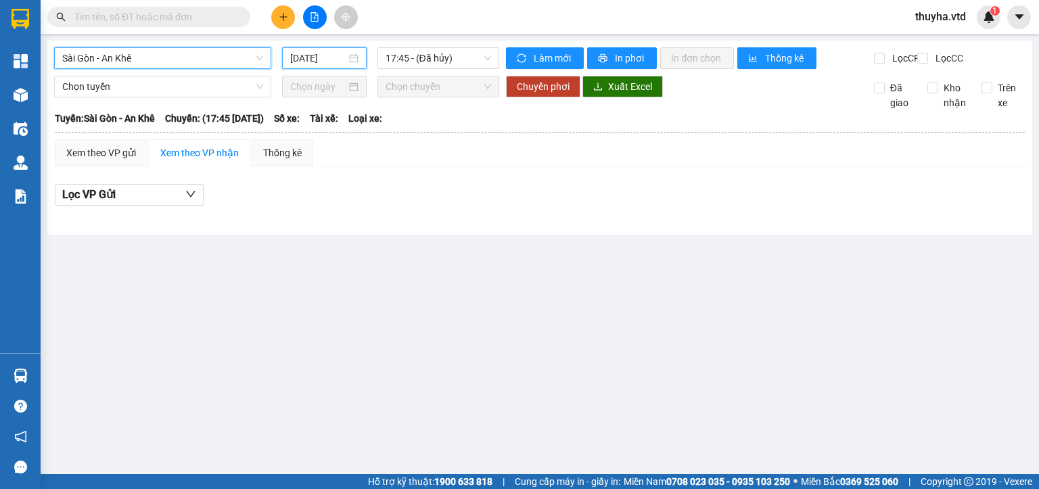
click at [320, 55] on input "[DATE]" at bounding box center [317, 58] width 55 height 15
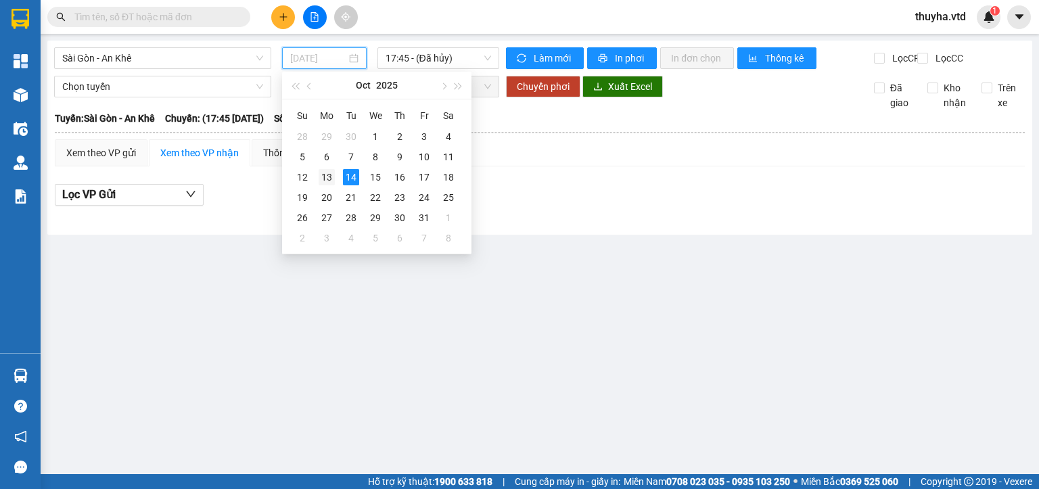
click at [327, 175] on div "13" at bounding box center [327, 177] width 16 height 16
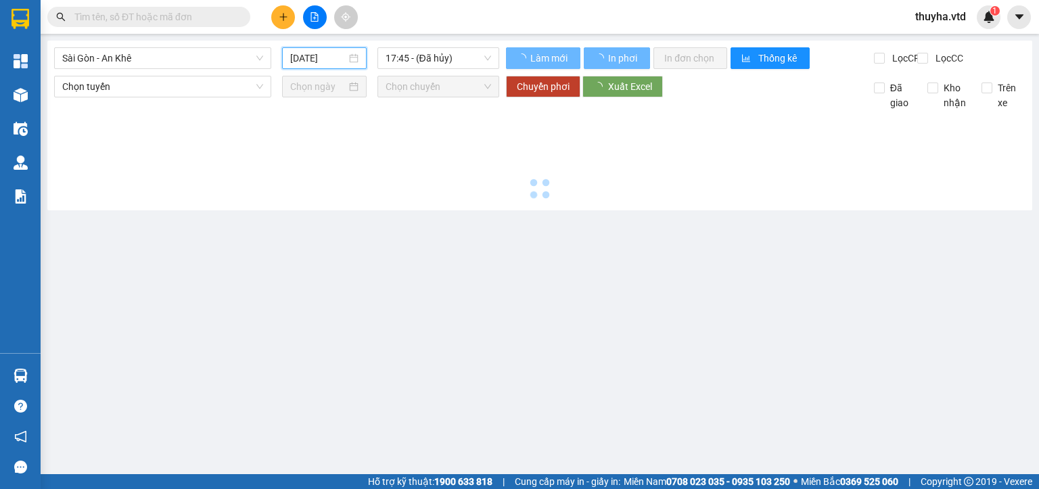
type input "[DATE]"
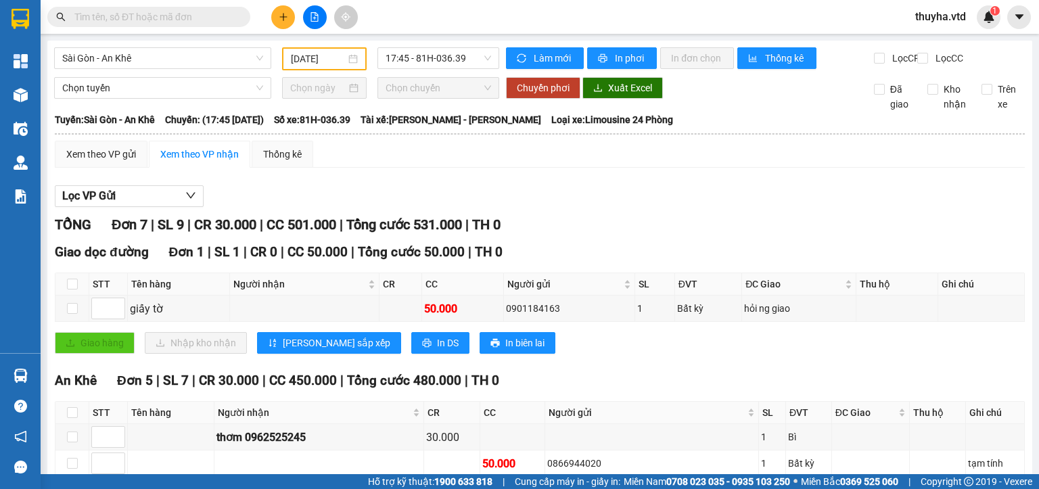
click at [348, 168] on div "Xem theo VP gửi Xem theo VP nhận Thống kê" at bounding box center [540, 154] width 970 height 27
click at [160, 64] on span "Sài Gòn - An Khê" at bounding box center [162, 58] width 201 height 20
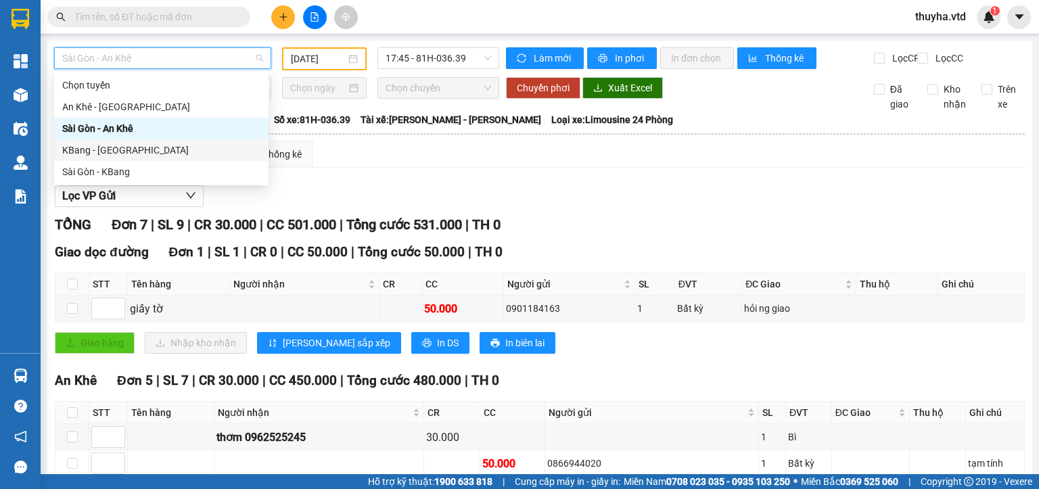
click at [89, 151] on div "KBang - [GEOGRAPHIC_DATA]" at bounding box center [161, 150] width 198 height 15
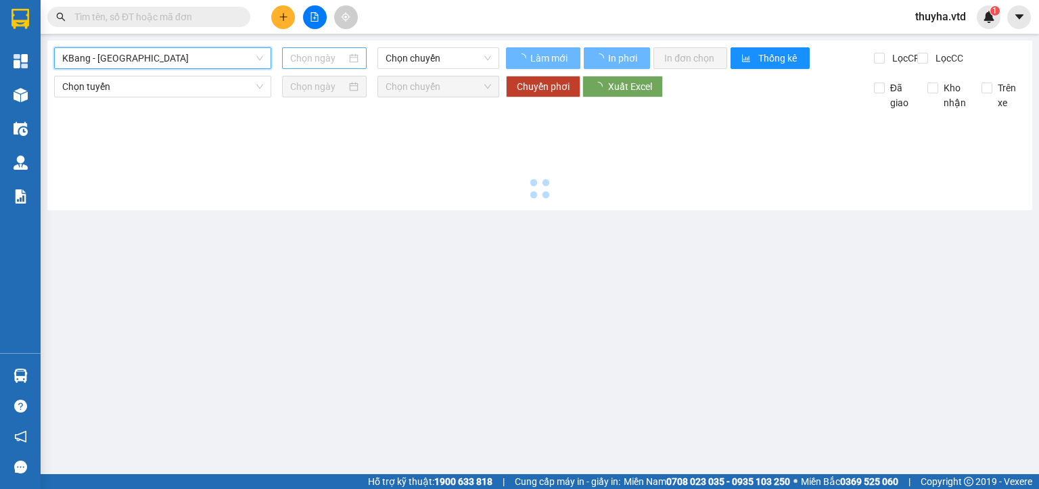
click at [306, 60] on input at bounding box center [317, 58] width 55 height 15
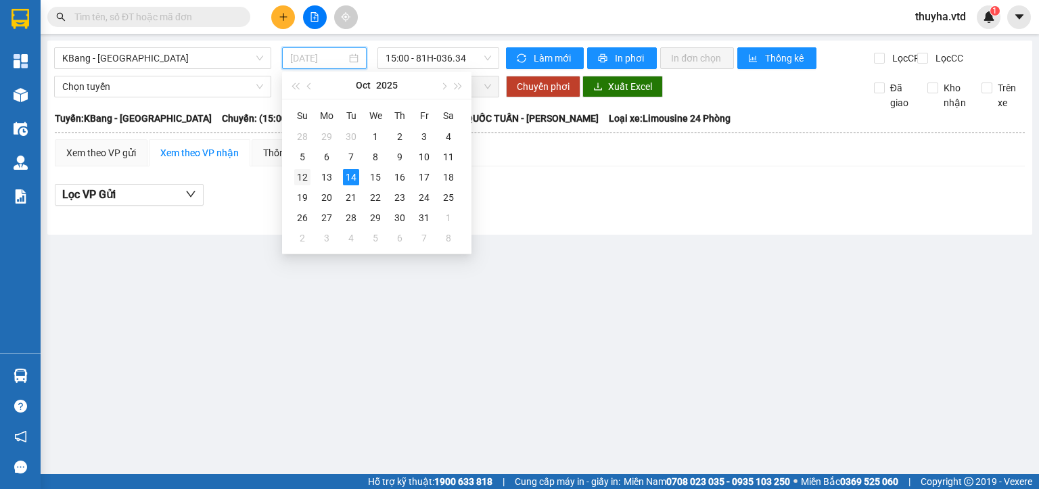
click at [308, 177] on div "12" at bounding box center [302, 177] width 16 height 16
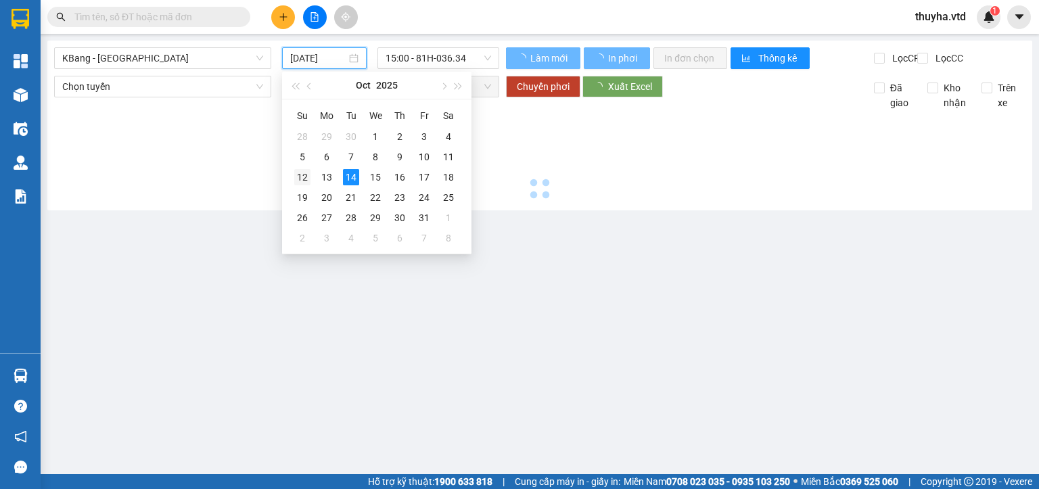
type input "[DATE]"
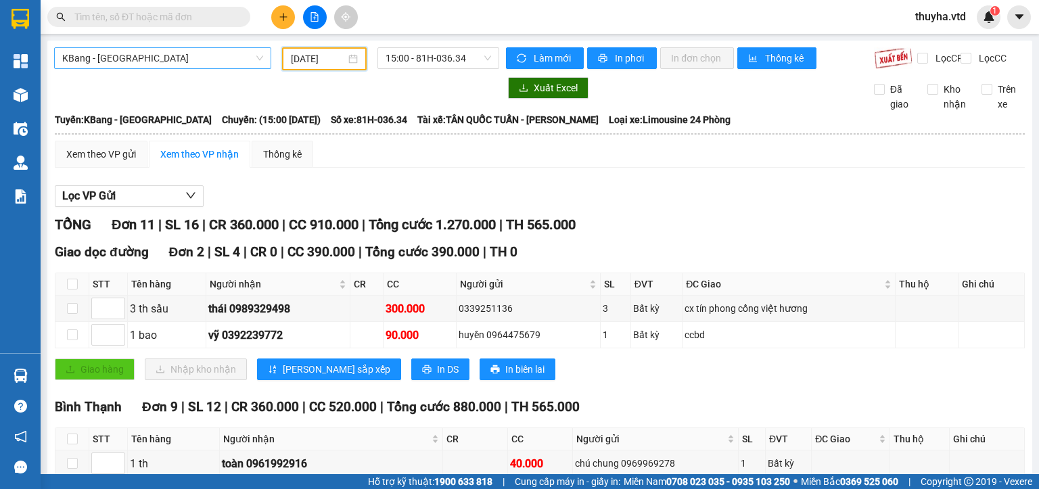
click at [136, 61] on span "KBang - [GEOGRAPHIC_DATA]" at bounding box center [162, 58] width 201 height 20
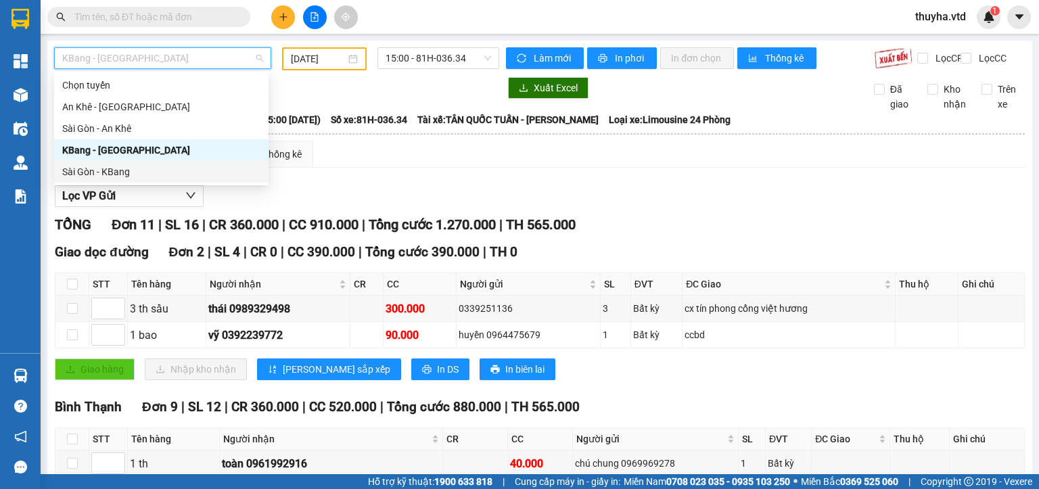
click at [110, 172] on div "Sài Gòn - KBang" at bounding box center [161, 171] width 198 height 15
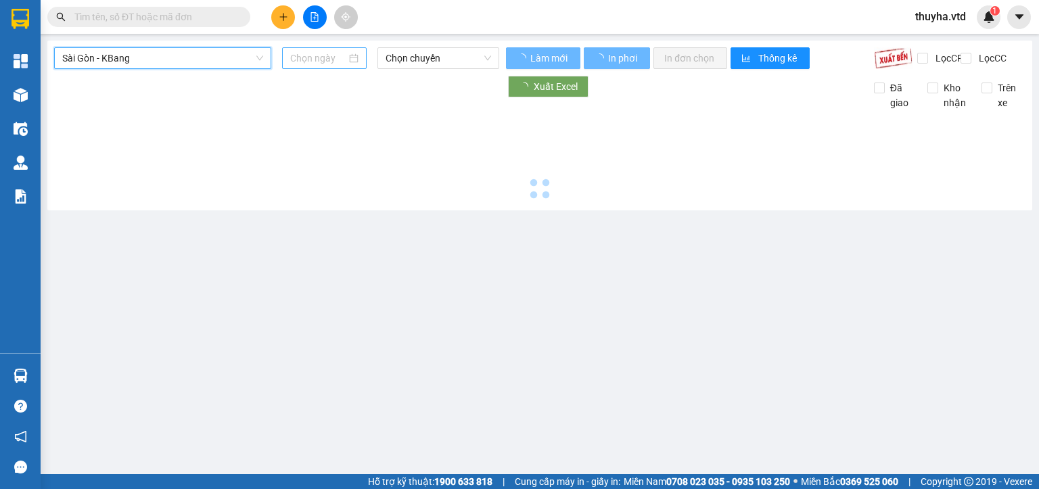
click at [304, 58] on input at bounding box center [317, 58] width 55 height 15
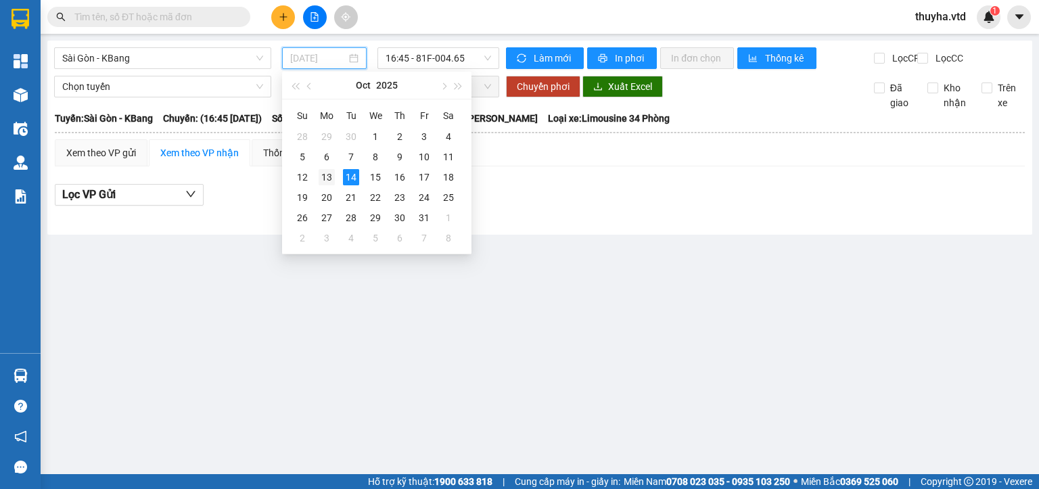
click at [327, 176] on div "13" at bounding box center [327, 177] width 16 height 16
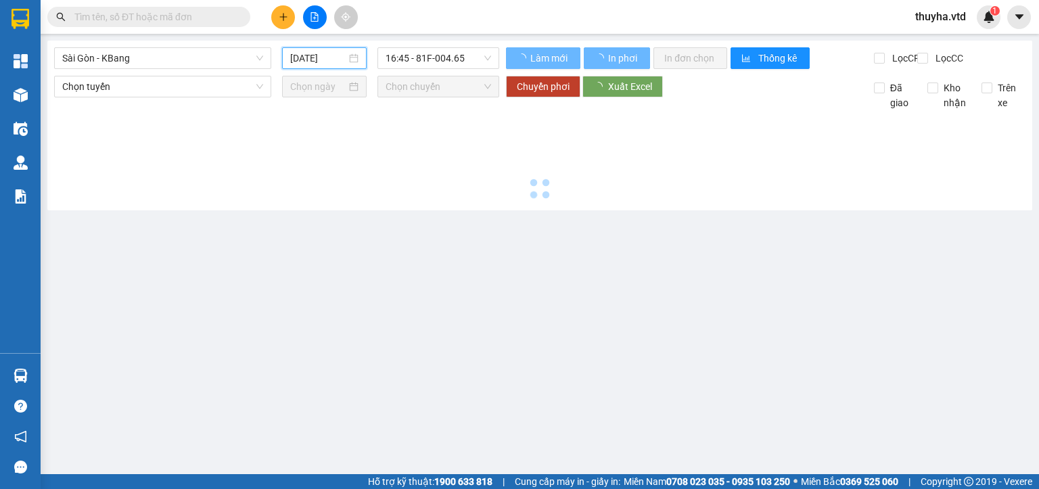
type input "[DATE]"
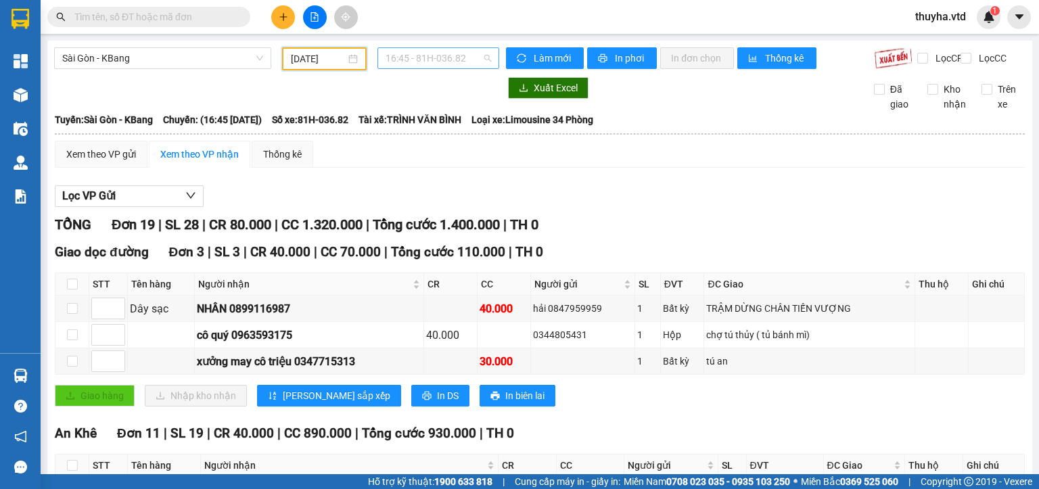
click at [423, 64] on span "16:45 - 81H-036.82" at bounding box center [439, 58] width 106 height 20
click at [429, 126] on div "17:00 - 81H-036.34" at bounding box center [435, 128] width 106 height 15
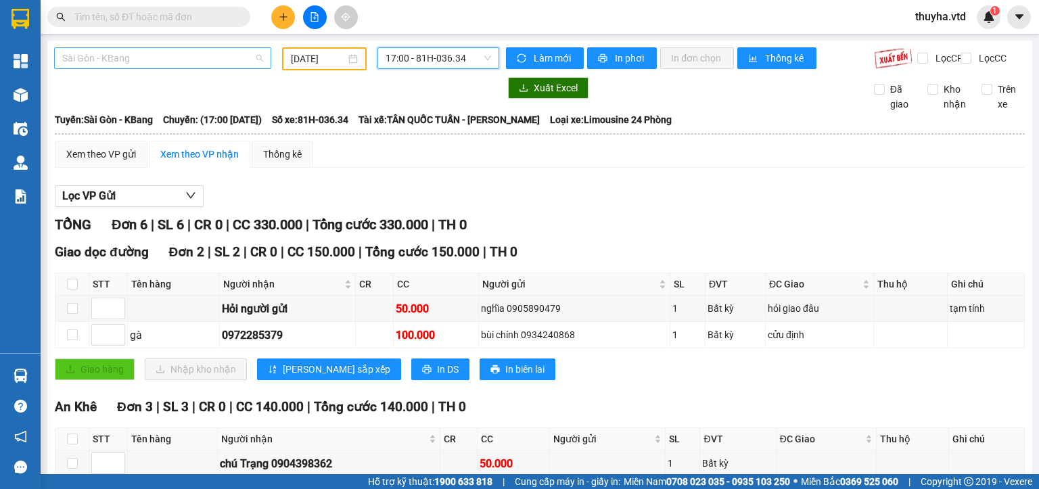
click at [176, 57] on span "Sài Gòn - KBang" at bounding box center [162, 58] width 201 height 20
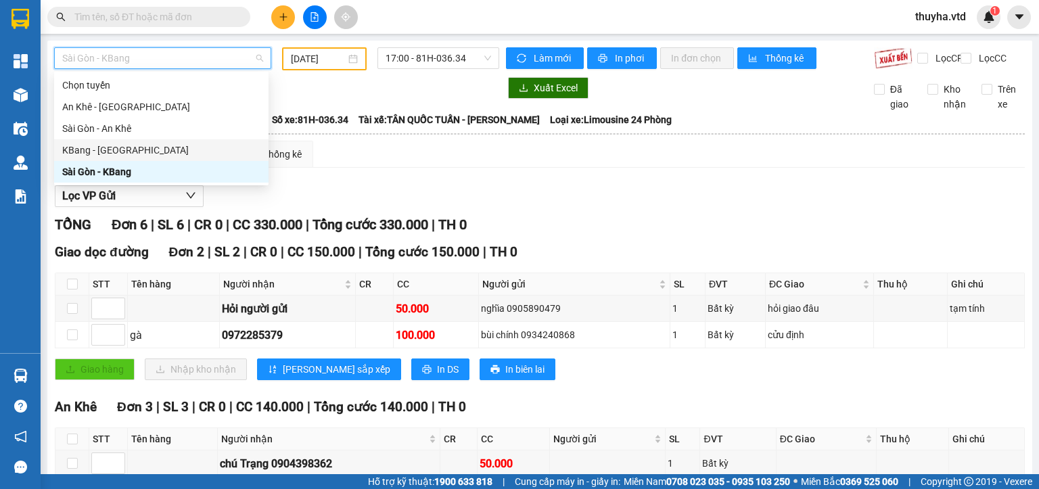
click at [91, 151] on div "KBang - [GEOGRAPHIC_DATA]" at bounding box center [161, 150] width 198 height 15
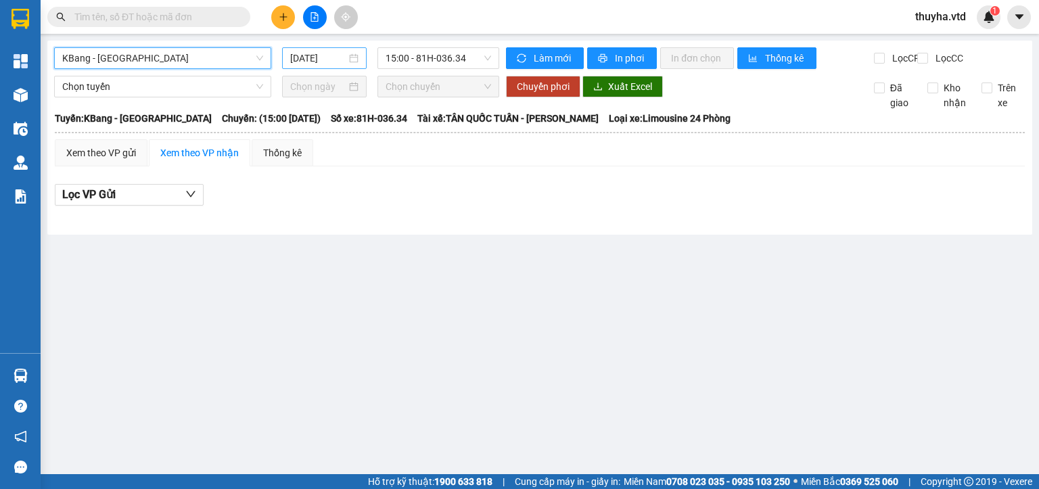
click at [292, 53] on input "[DATE]" at bounding box center [317, 58] width 55 height 15
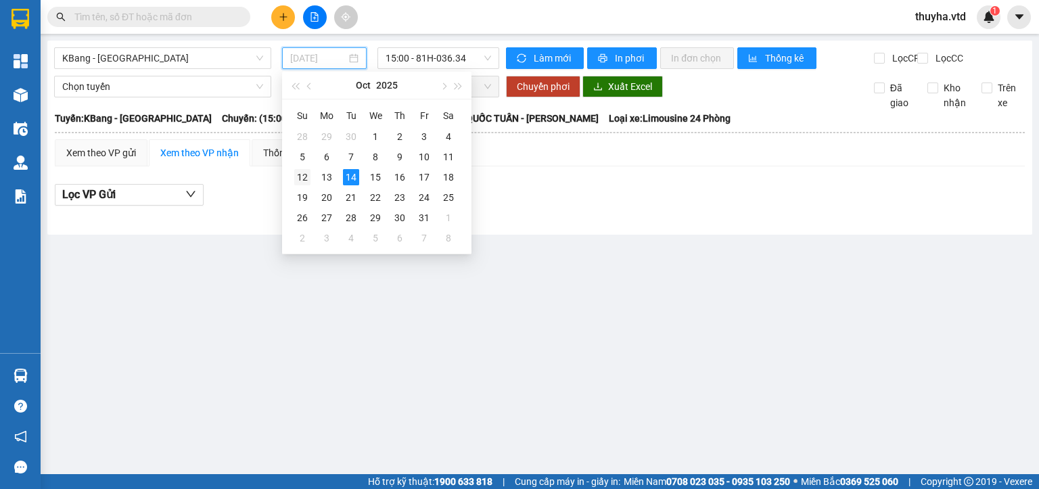
click at [302, 173] on div "12" at bounding box center [302, 177] width 16 height 16
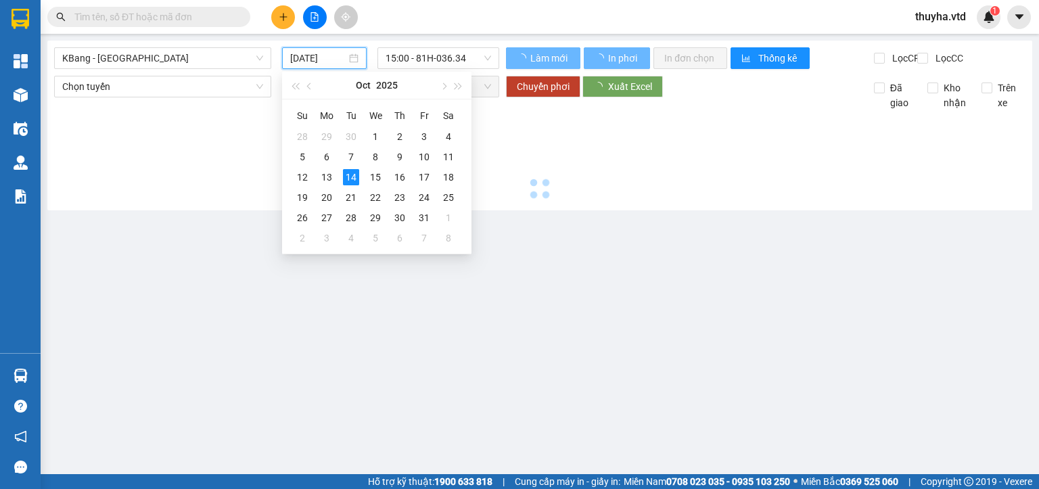
type input "[DATE]"
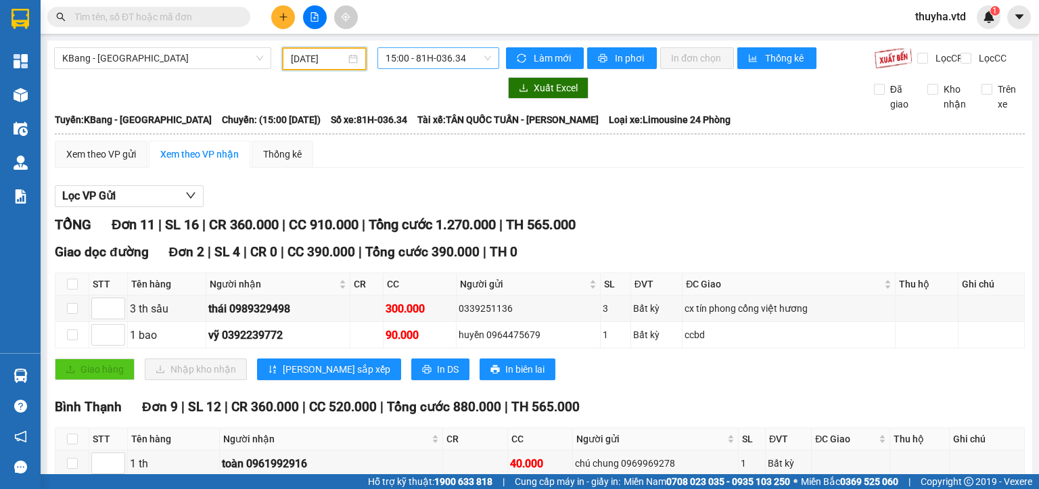
click at [420, 58] on span "15:00 - 81H-036.34" at bounding box center [439, 58] width 106 height 20
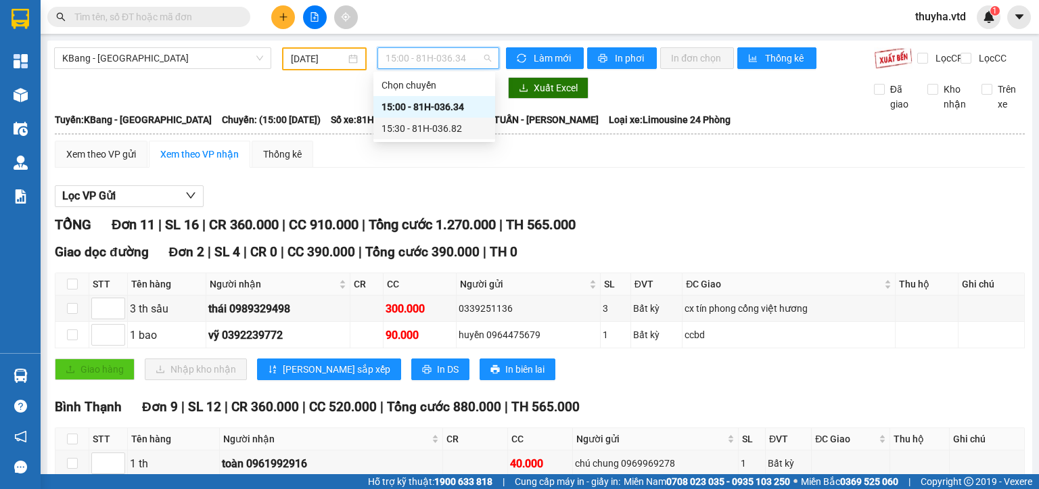
click at [432, 134] on div "15:30 - 81H-036.82" at bounding box center [435, 128] width 106 height 15
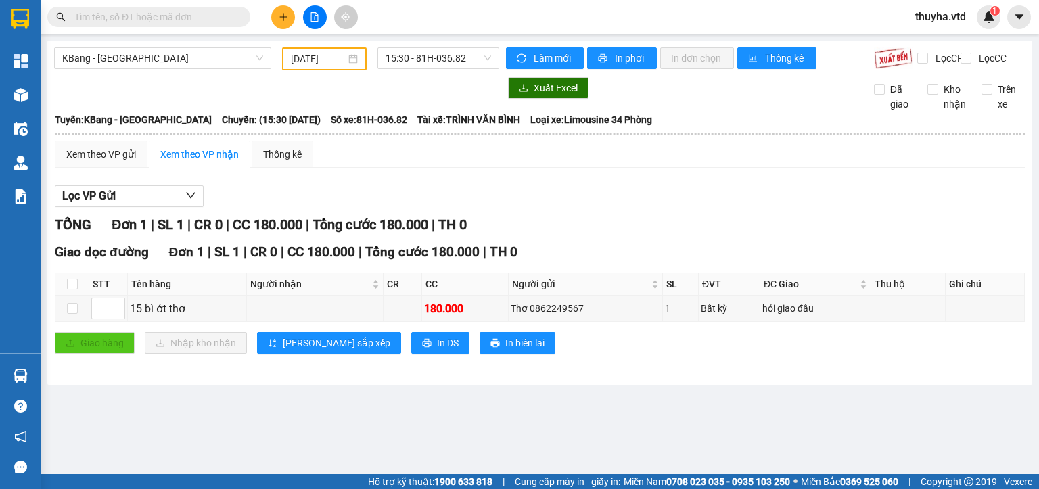
drag, startPoint x: 693, startPoint y: 444, endPoint x: 682, endPoint y: 431, distance: 16.8
click at [692, 442] on main "KBang - [GEOGRAPHIC_DATA] [DATE] 15:30 - 81H-036.82 Làm mới In phơi In đơn chọn…" at bounding box center [519, 237] width 1039 height 474
click at [555, 316] on div "Thơ 0862249567" at bounding box center [585, 308] width 149 height 15
copy div "0862249567"
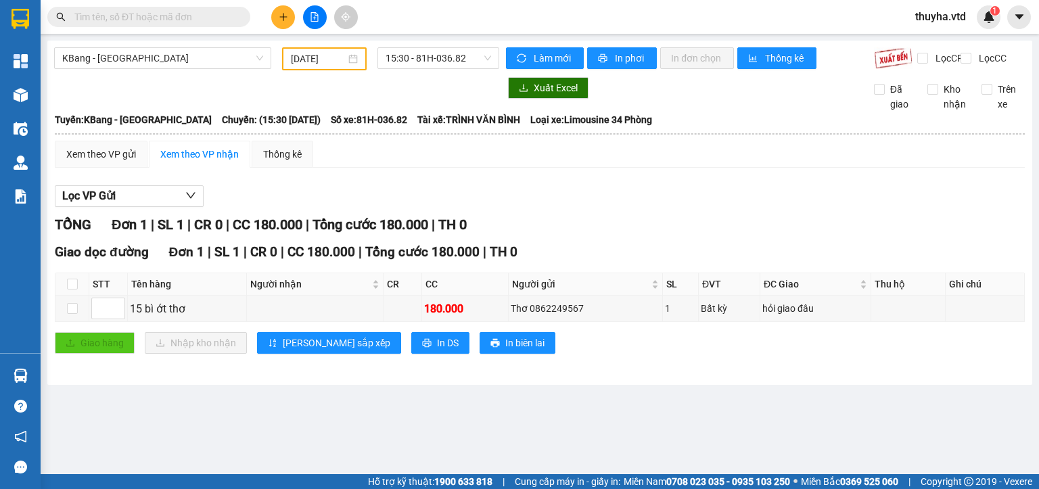
click at [133, 16] on input "text" at bounding box center [154, 16] width 160 height 15
paste input "0862249567"
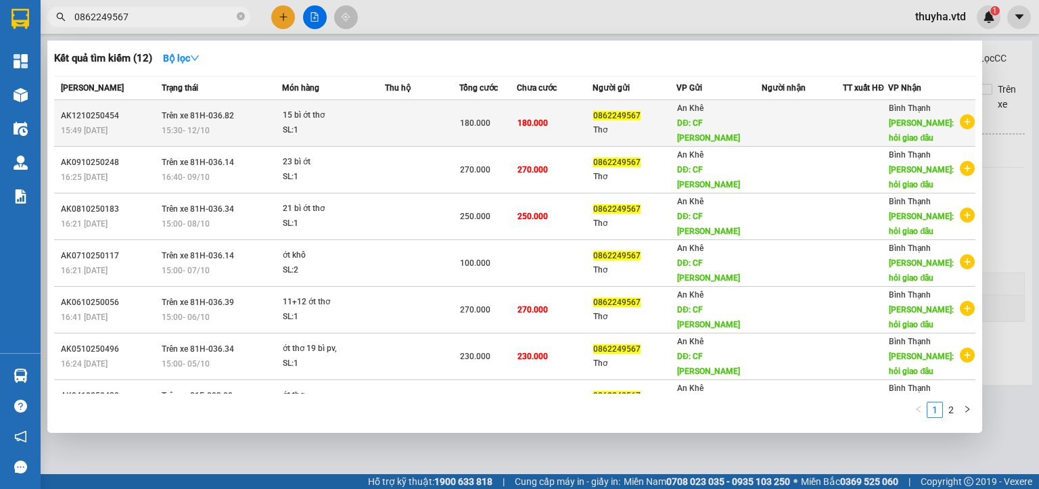
type input "0862249567"
click at [204, 126] on span "15:30 [DATE]" at bounding box center [186, 130] width 48 height 9
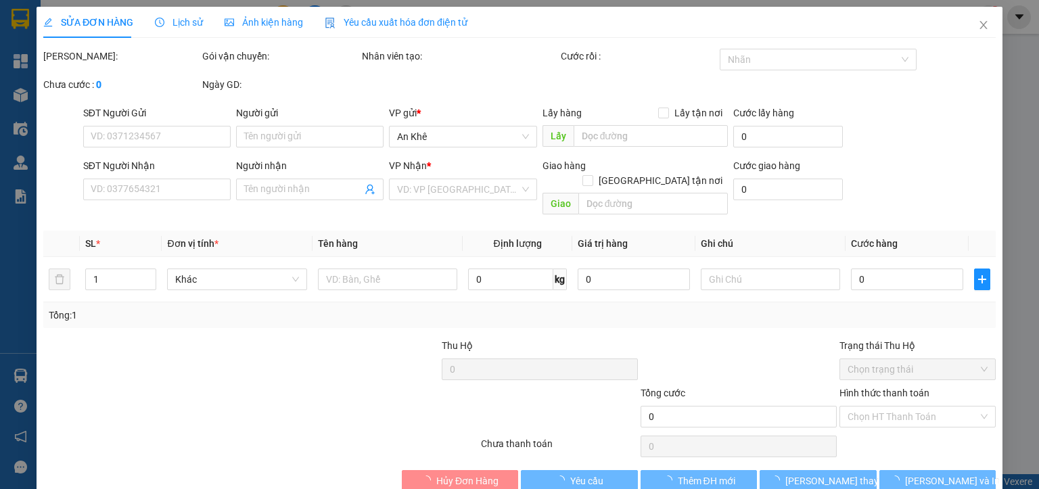
type input "0862249567"
type input "Thơ"
type input "CF [PERSON_NAME]"
type input "hỏi giao đâu"
type input "180.000"
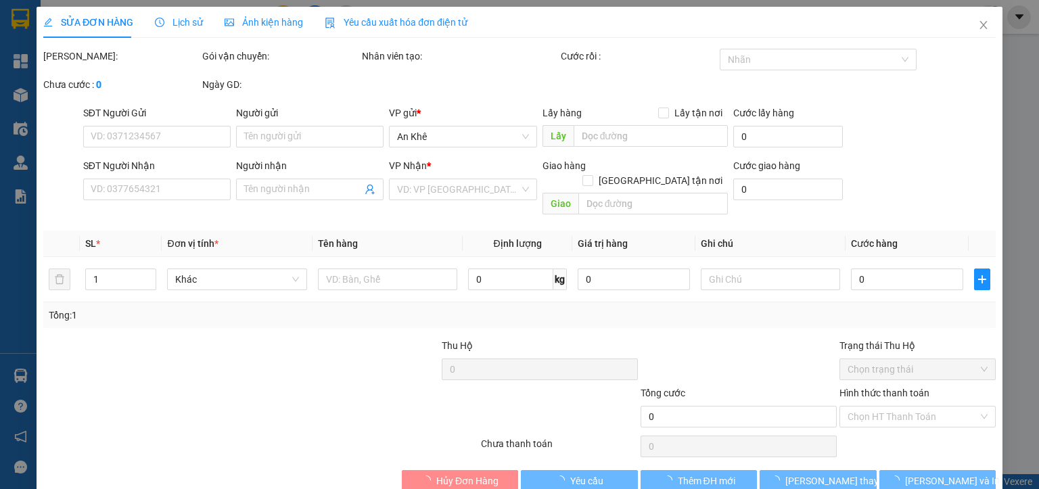
type input "180.000"
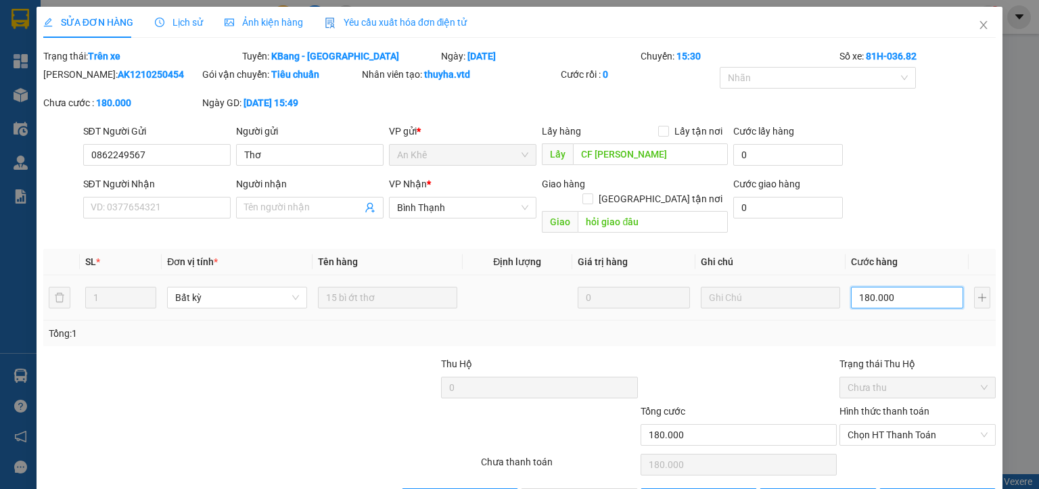
click at [909, 290] on input "180.000" at bounding box center [907, 298] width 112 height 22
type input "1"
type input "13"
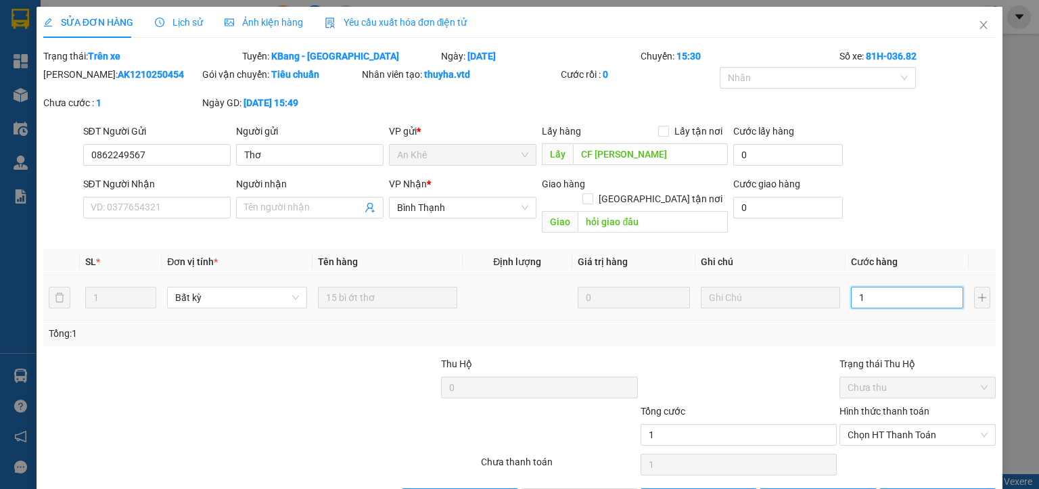
type input "13"
type input "130"
type input "1.300"
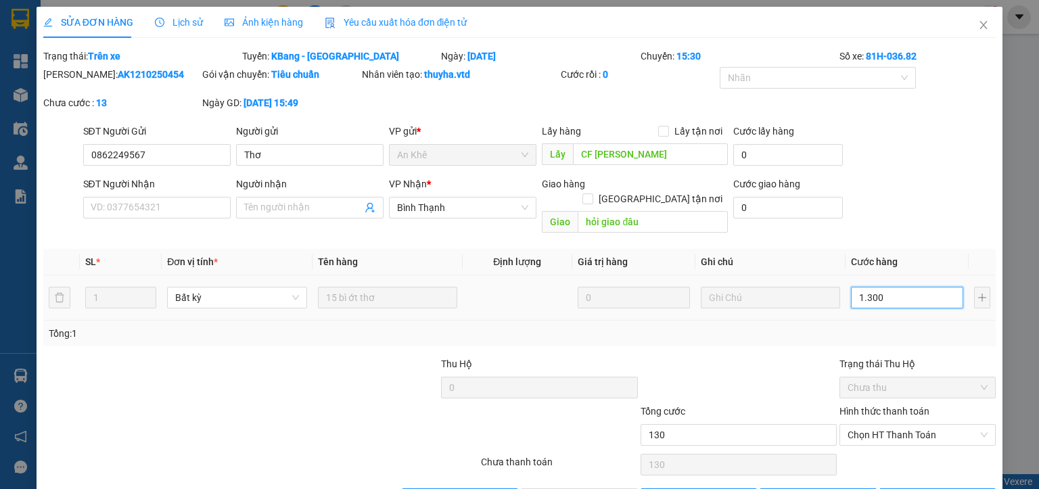
type input "1.300"
type input "13.000"
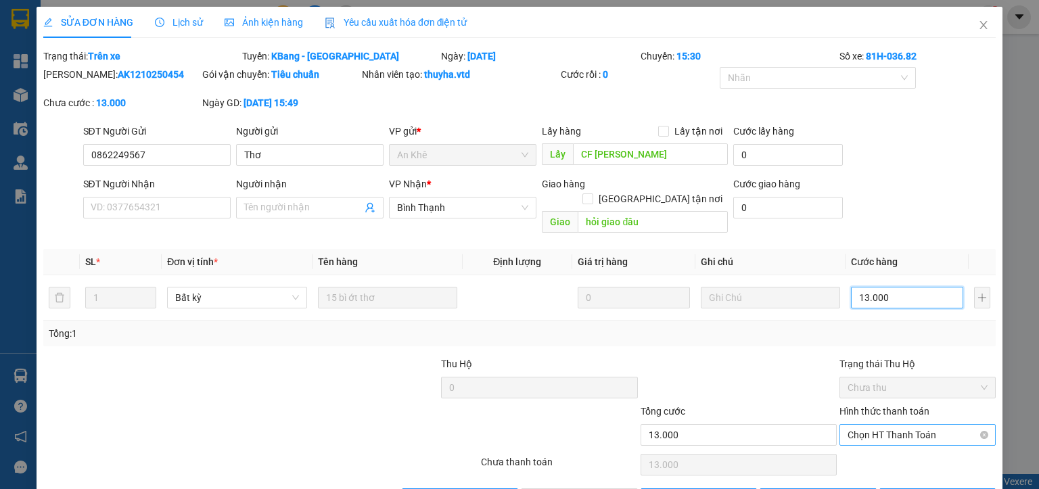
type input "130.000"
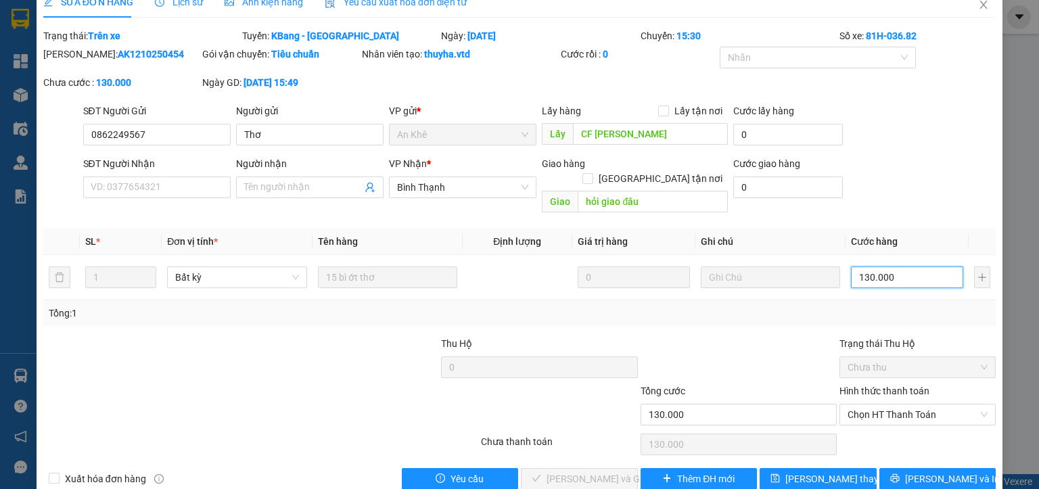
scroll to position [32, 0]
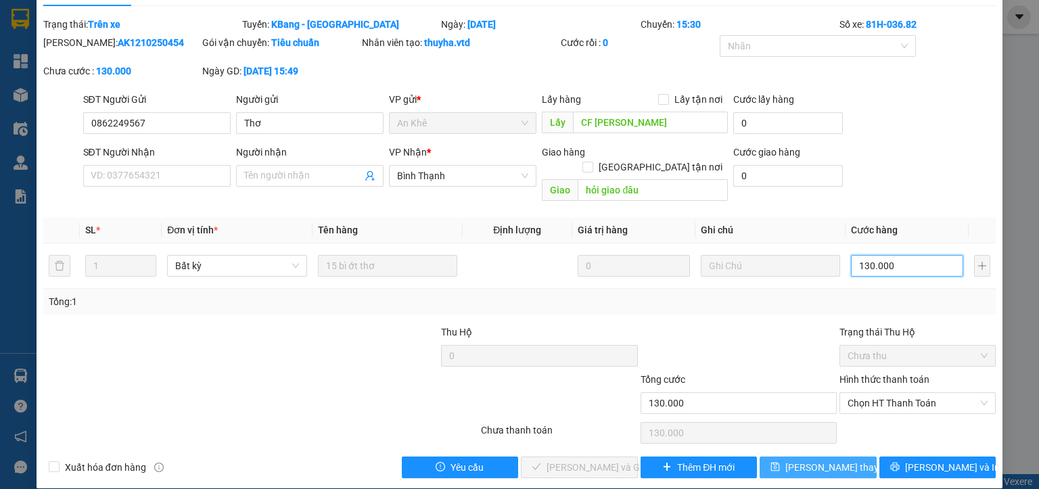
type input "130.000"
click at [809, 460] on span "[PERSON_NAME] thay đổi" at bounding box center [839, 467] width 108 height 15
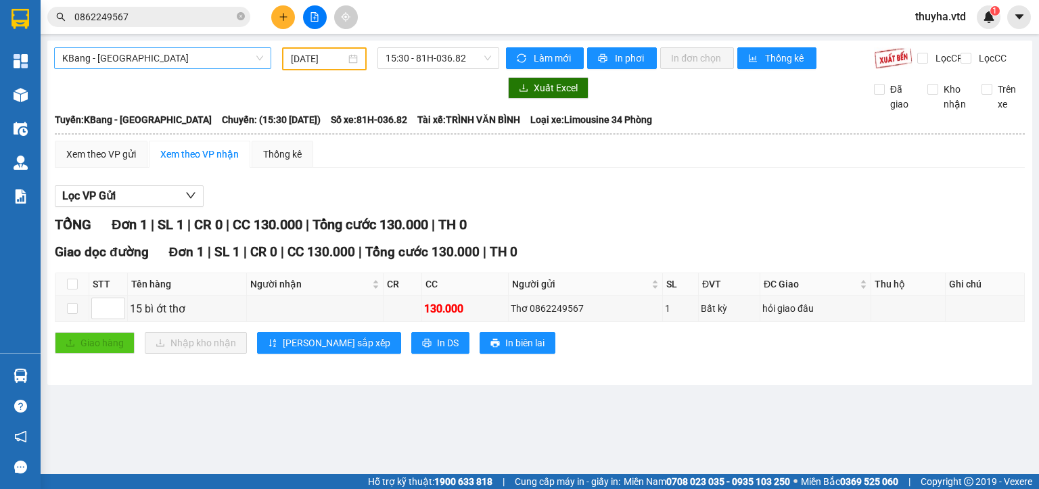
click at [134, 59] on span "KBang - [GEOGRAPHIC_DATA]" at bounding box center [162, 58] width 201 height 20
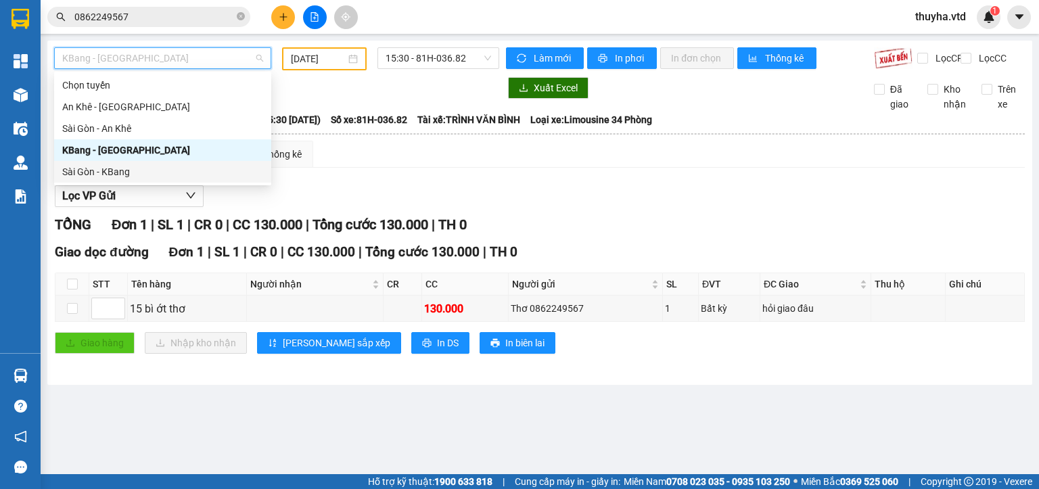
drag, startPoint x: 99, startPoint y: 172, endPoint x: 227, endPoint y: 94, distance: 150.0
click at [100, 172] on div "Sài Gòn - KBang" at bounding box center [162, 171] width 201 height 15
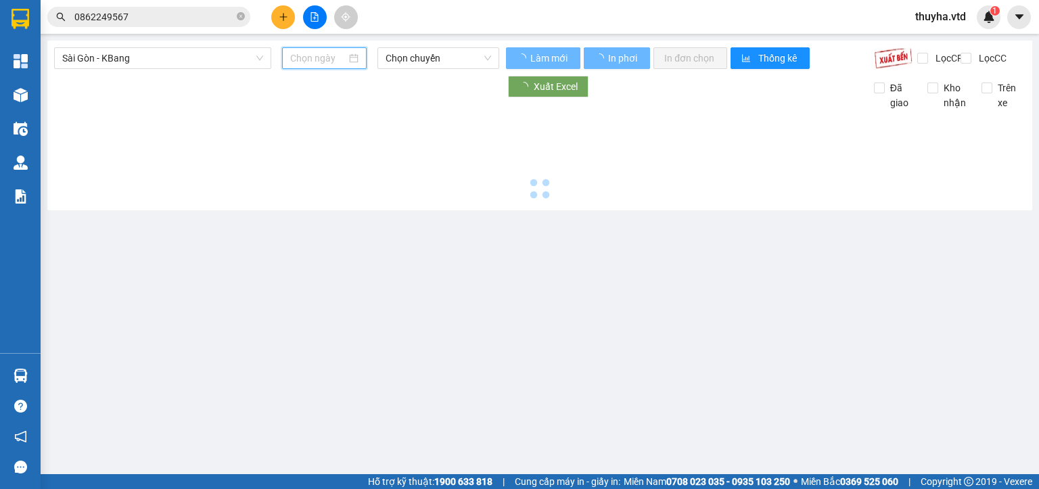
click at [306, 54] on input at bounding box center [317, 58] width 55 height 15
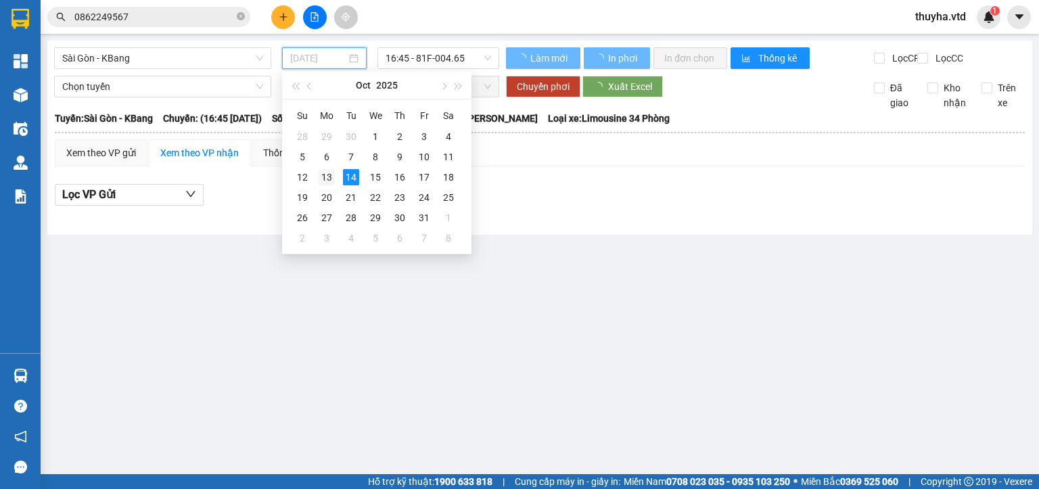
click at [321, 180] on div "13" at bounding box center [327, 177] width 16 height 16
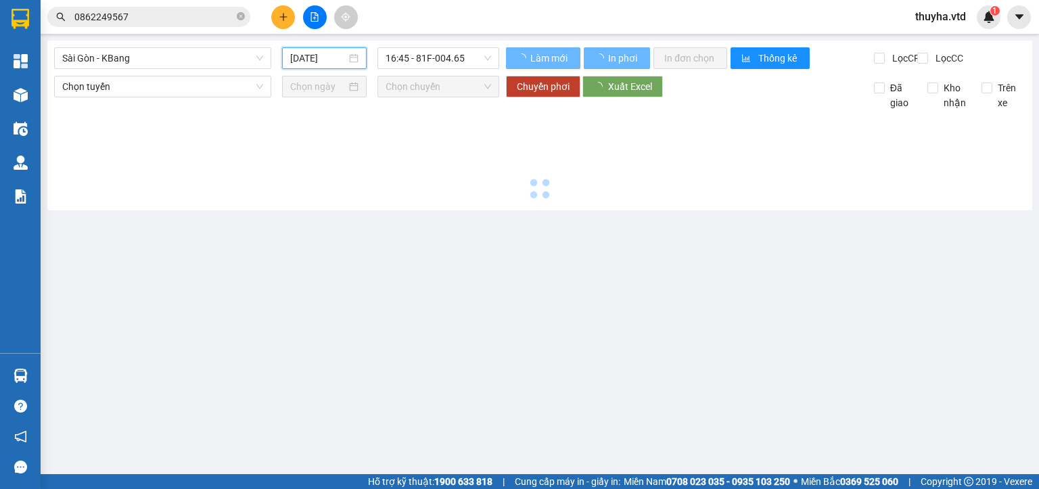
type input "[DATE]"
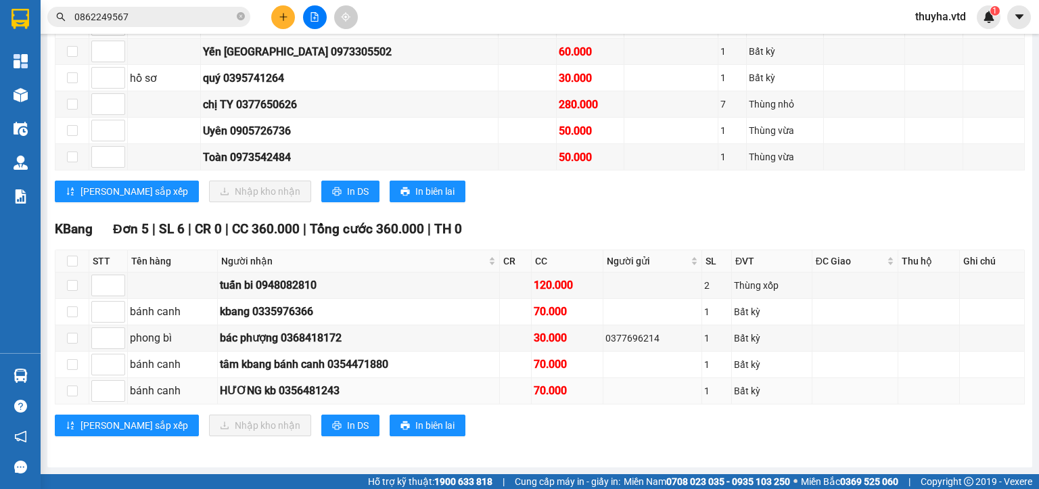
scroll to position [327, 0]
